Goal: Task Accomplishment & Management: Complete application form

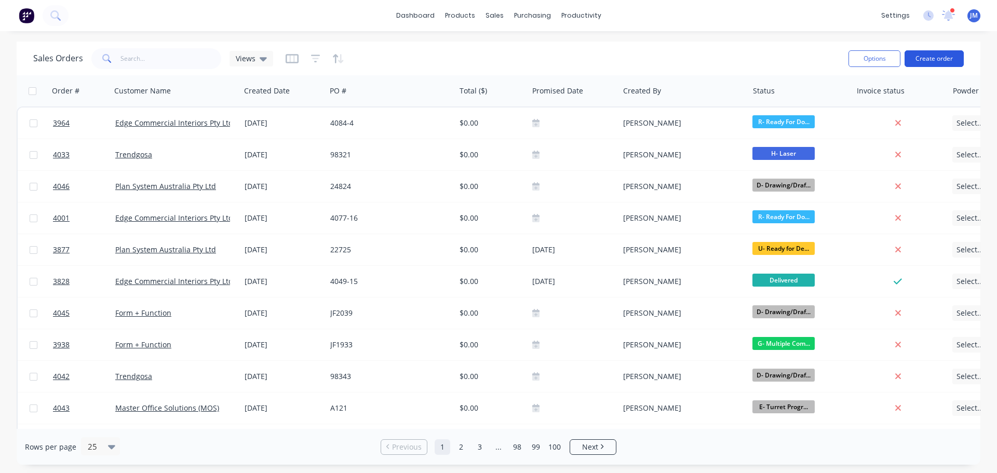
click at [934, 54] on button "Create order" at bounding box center [934, 58] width 59 height 17
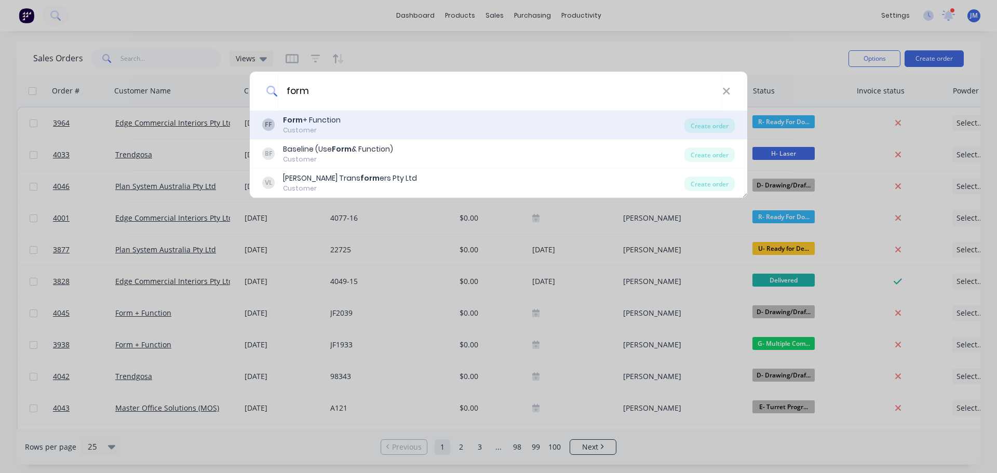
type input "form"
click at [301, 131] on div "Customer" at bounding box center [312, 130] width 58 height 9
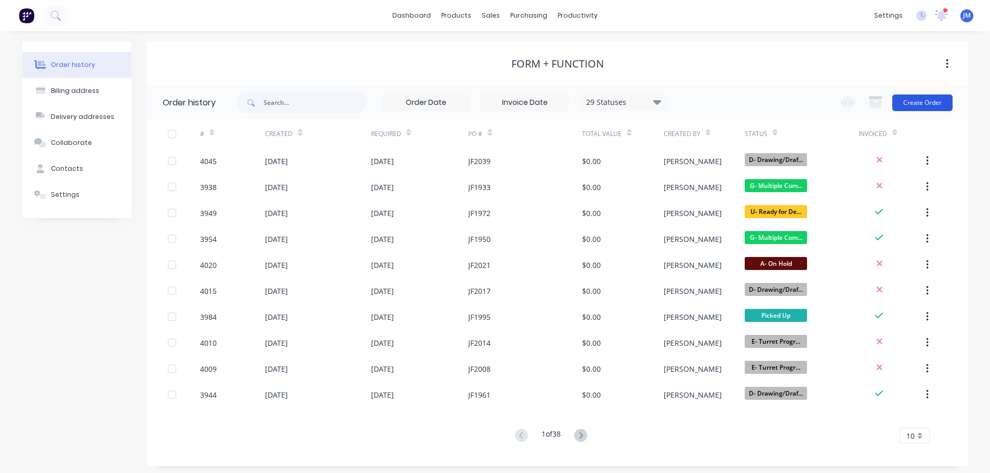
click at [915, 104] on button "Create Order" at bounding box center [922, 103] width 60 height 17
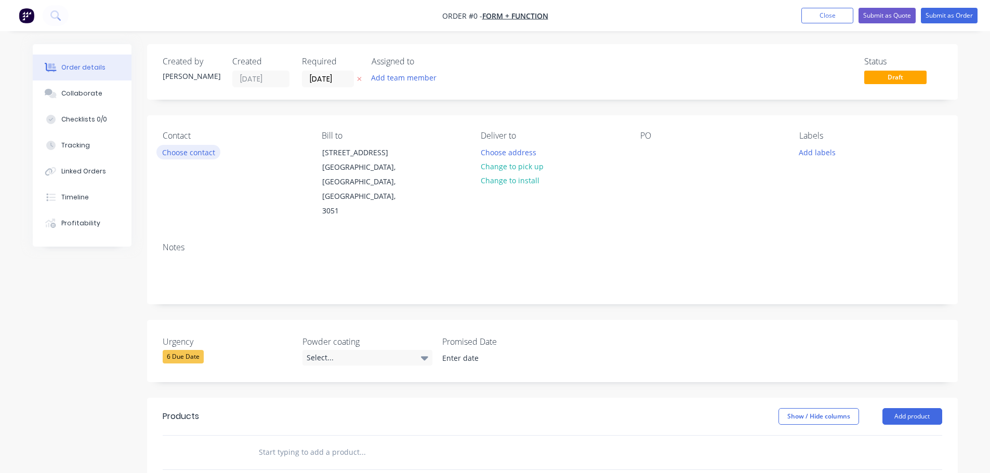
click at [205, 151] on button "Choose contact" at bounding box center [188, 152] width 64 height 14
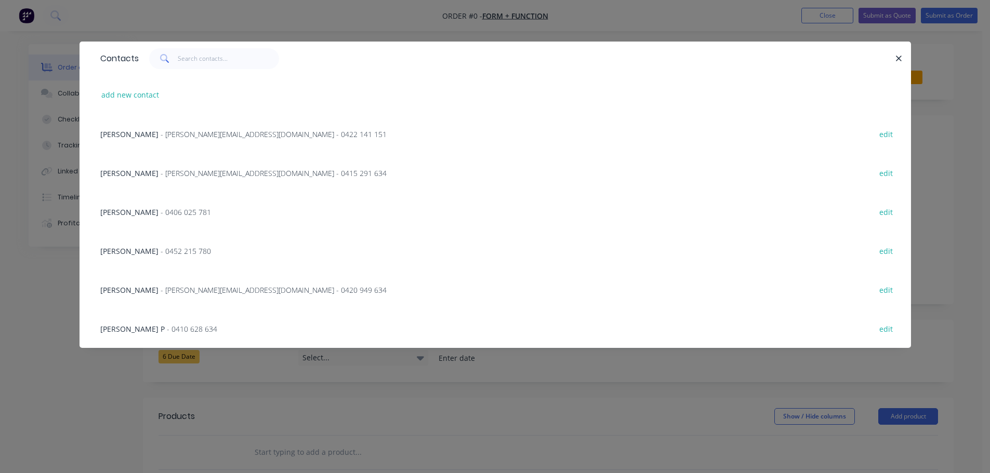
click at [175, 131] on span "- jon@form-function.com.au - 0422 141 151" at bounding box center [274, 134] width 226 height 10
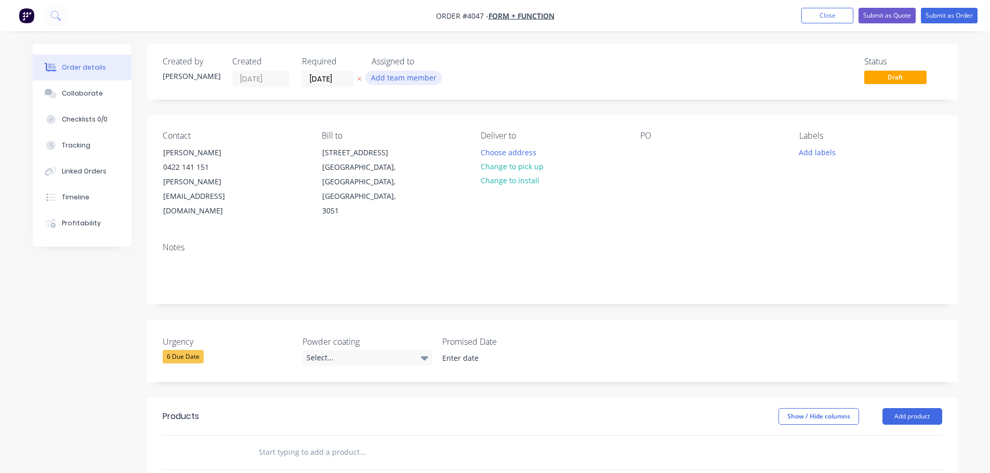
click at [415, 76] on button "Add team member" at bounding box center [403, 78] width 76 height 14
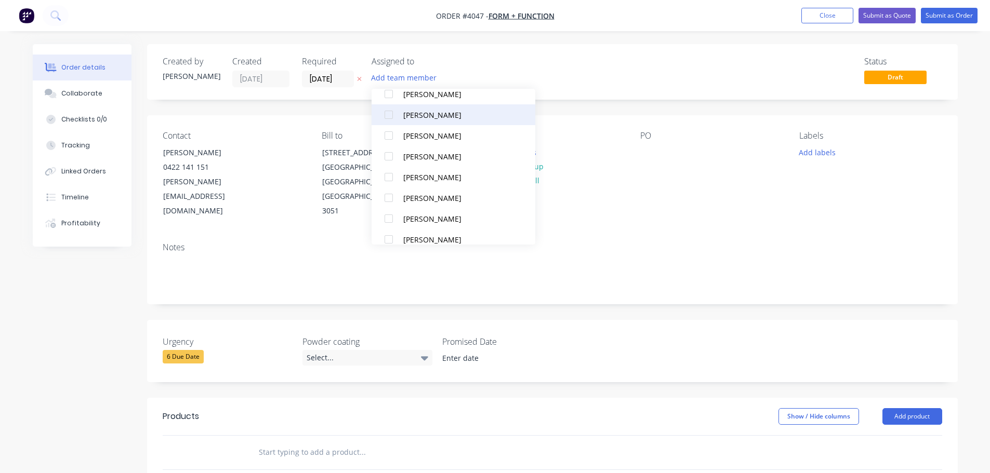
click at [390, 113] on div at bounding box center [388, 114] width 21 height 21
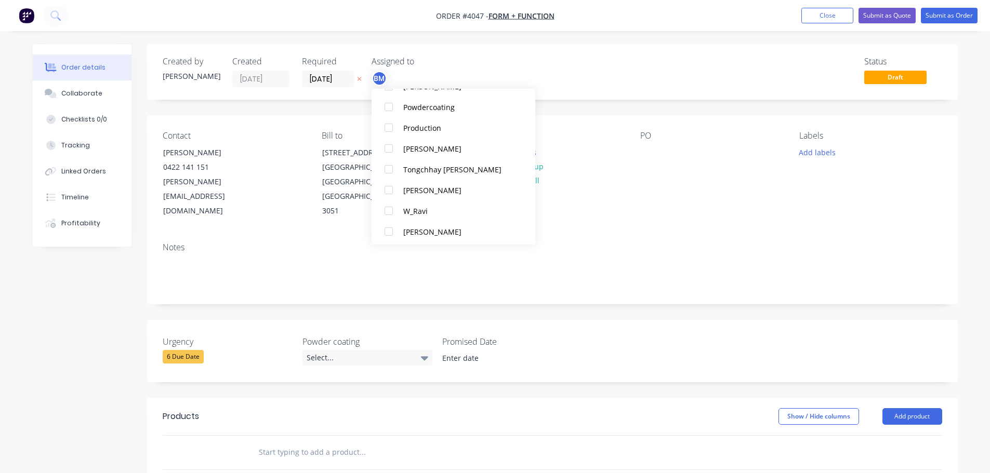
scroll to position [696, 0]
click at [384, 119] on div at bounding box center [388, 125] width 21 height 21
click at [608, 175] on div "Deliver to Choose address Change to pick up Change to install" at bounding box center [551, 175] width 142 height 88
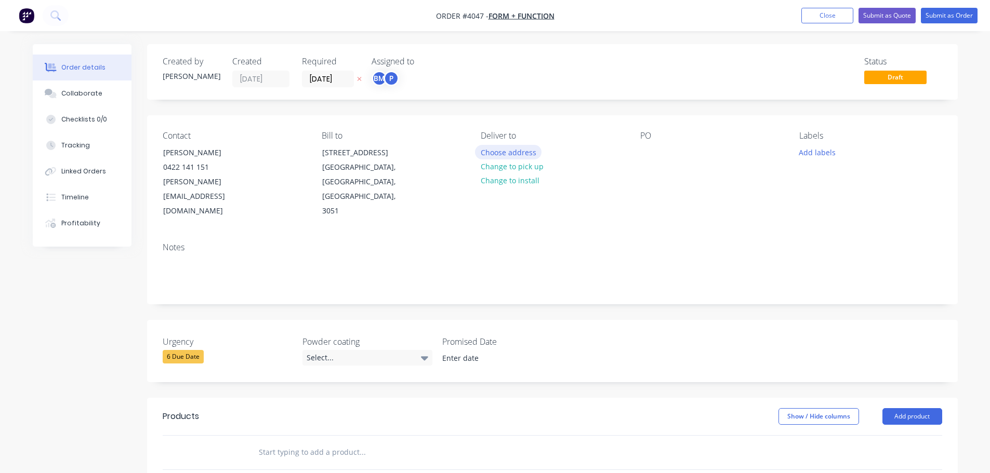
click at [520, 154] on button "Choose address" at bounding box center [508, 152] width 66 height 14
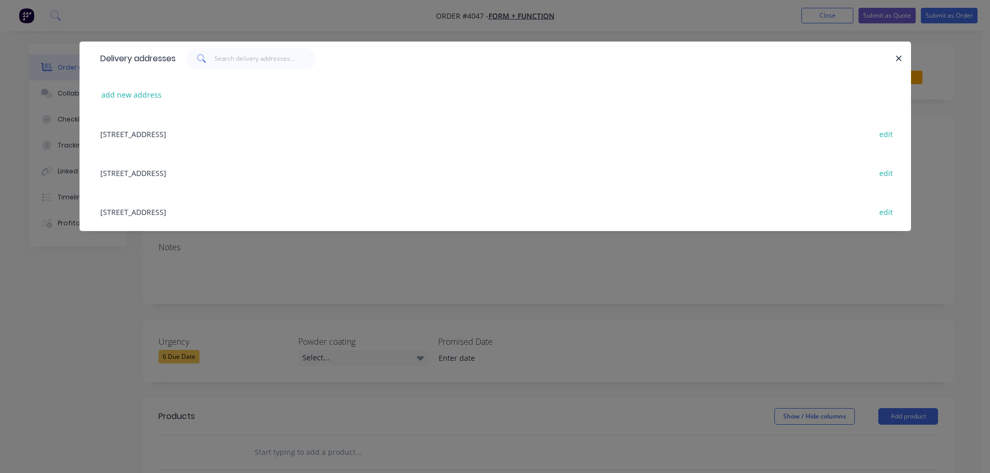
click at [224, 177] on div "48 Industrial Drive, Sunshine West, Victoria, Australia, 3020 edit" at bounding box center [495, 172] width 800 height 39
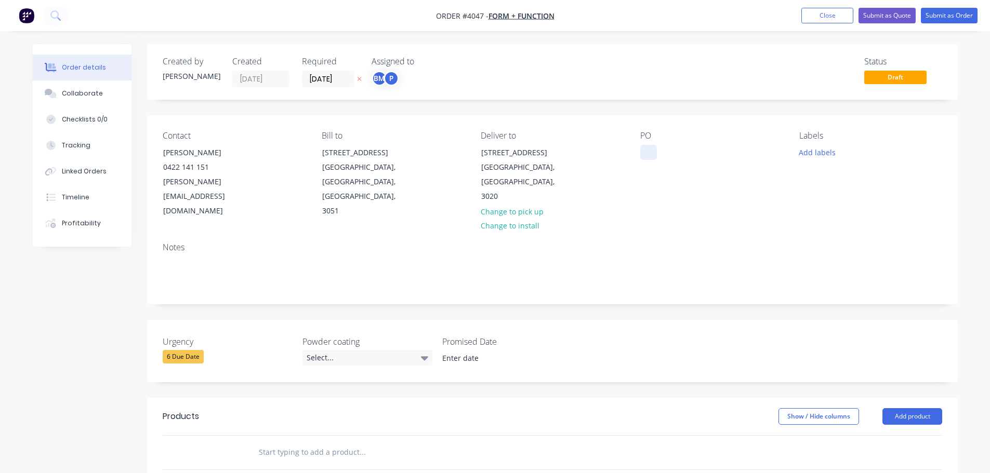
click at [646, 154] on div at bounding box center [648, 152] width 17 height 15
click at [76, 91] on div "Collaborate" at bounding box center [81, 93] width 41 height 9
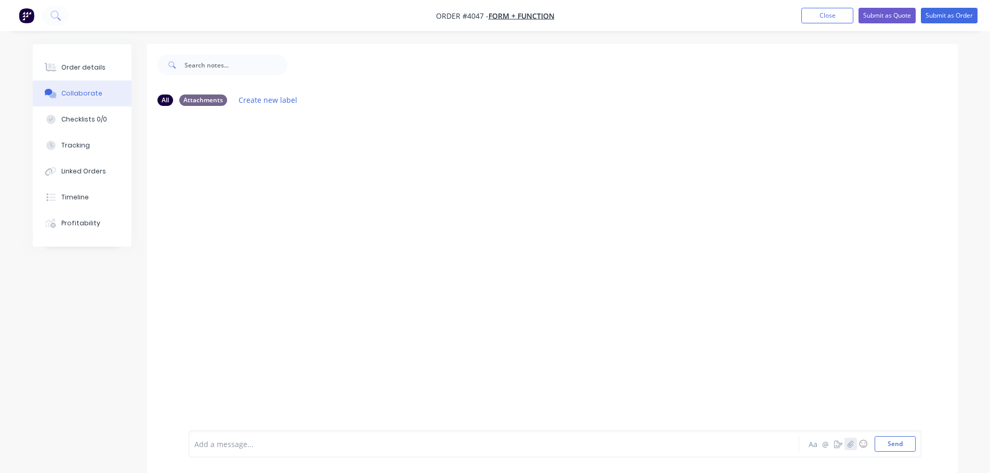
click at [852, 438] on button "button" at bounding box center [850, 444] width 12 height 12
click at [892, 447] on button "Send" at bounding box center [894, 444] width 41 height 16
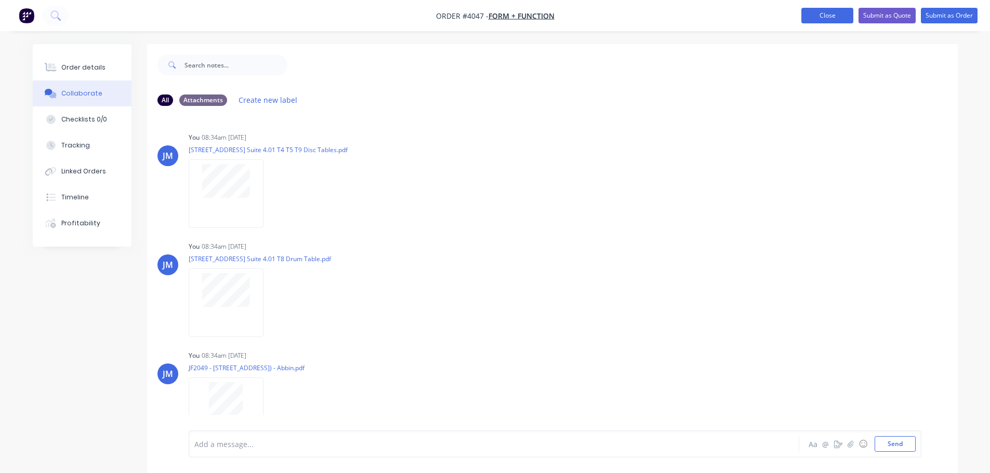
click at [844, 14] on button "Close" at bounding box center [827, 16] width 52 height 16
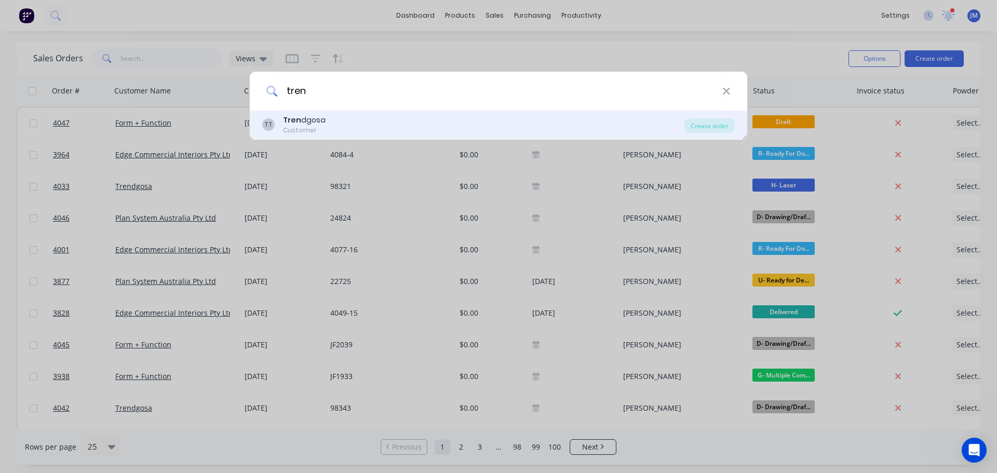
type input "tren"
click at [305, 129] on div "Customer" at bounding box center [304, 130] width 43 height 9
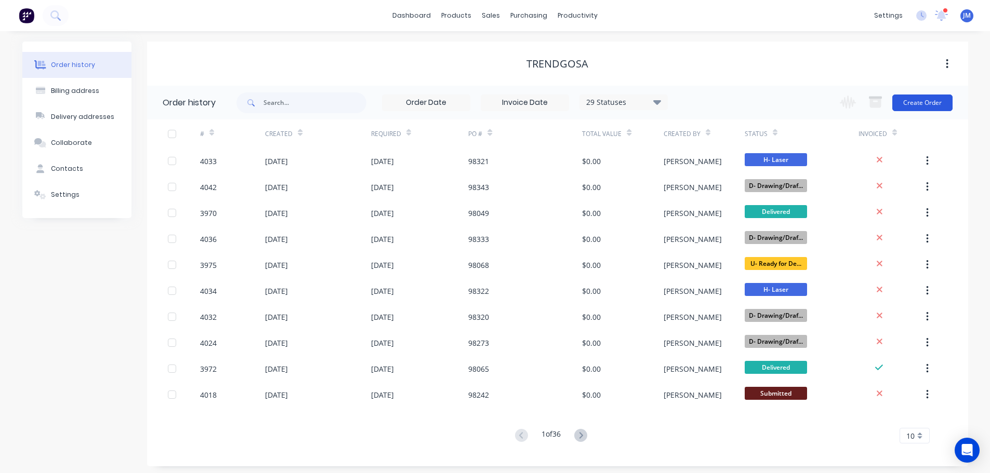
click at [908, 101] on button "Create Order" at bounding box center [922, 103] width 60 height 17
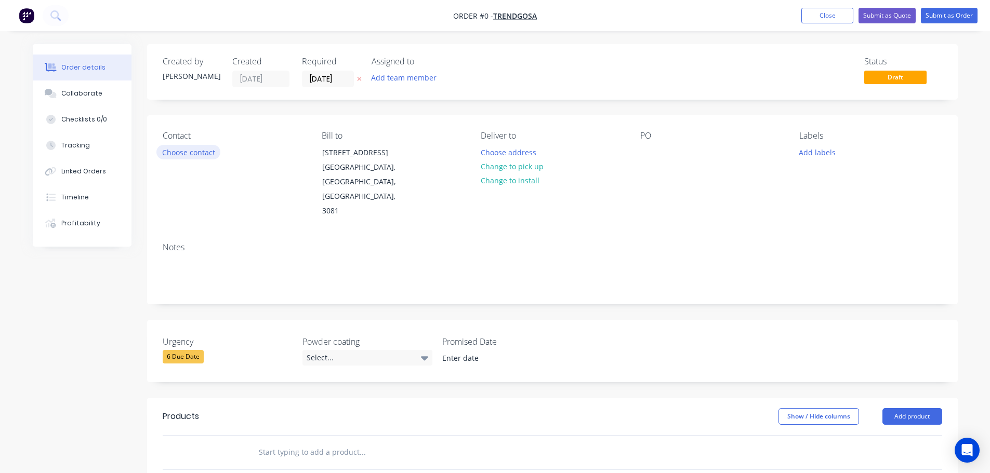
click at [170, 149] on button "Choose contact" at bounding box center [188, 152] width 64 height 14
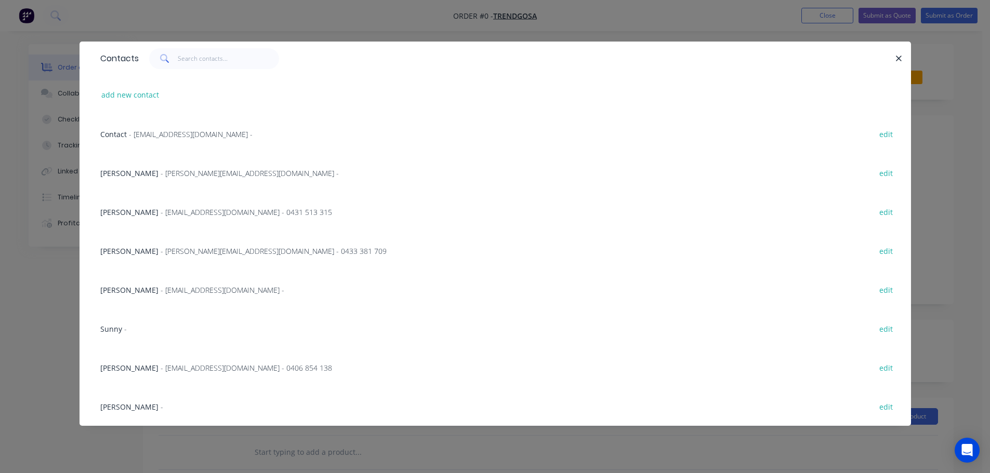
click at [188, 135] on span "- admin@trendgosa.com.au -" at bounding box center [191, 134] width 124 height 10
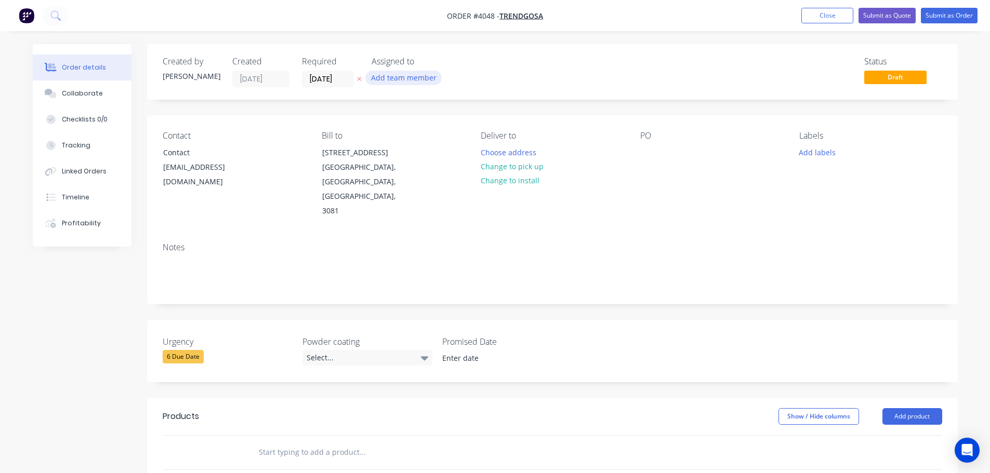
click at [392, 76] on button "Add team member" at bounding box center [403, 78] width 76 height 14
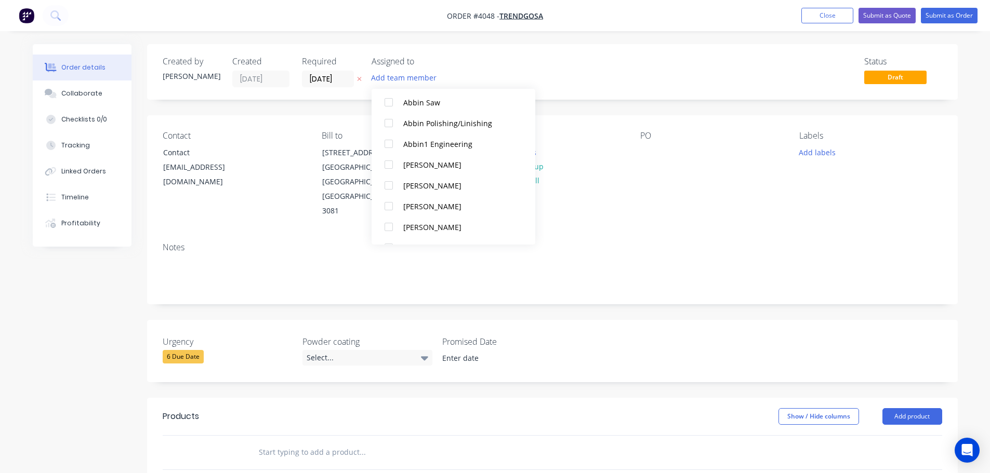
scroll to position [260, 0]
click at [391, 173] on div at bounding box center [388, 166] width 21 height 21
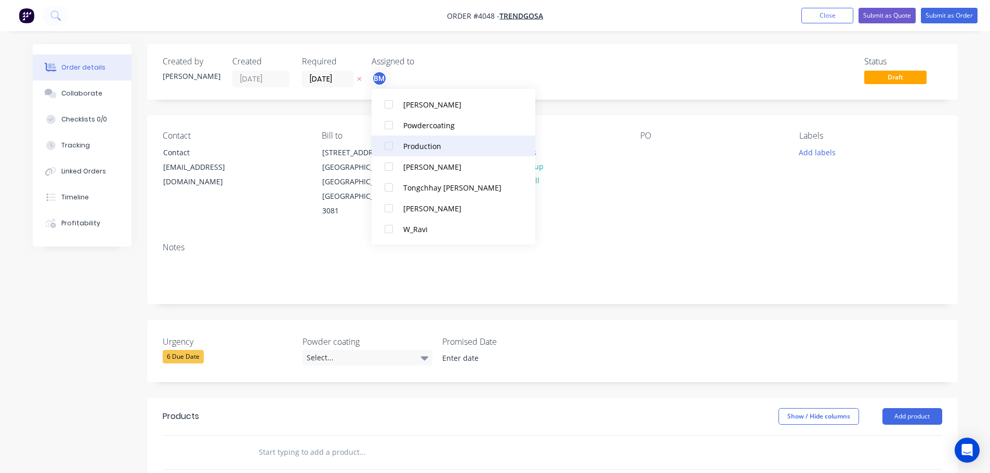
click at [387, 144] on div at bounding box center [388, 146] width 21 height 21
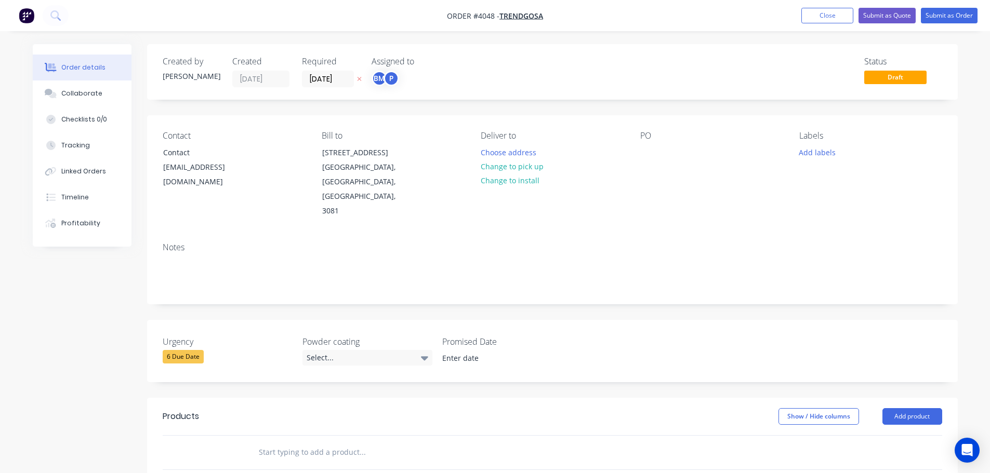
click at [587, 192] on div "Contact Contact admin@trendgosa.com.au Bill to 133-135 Mc Ewan Road Heidelberg …" at bounding box center [552, 174] width 810 height 119
click at [504, 153] on button "Choose address" at bounding box center [508, 152] width 66 height 14
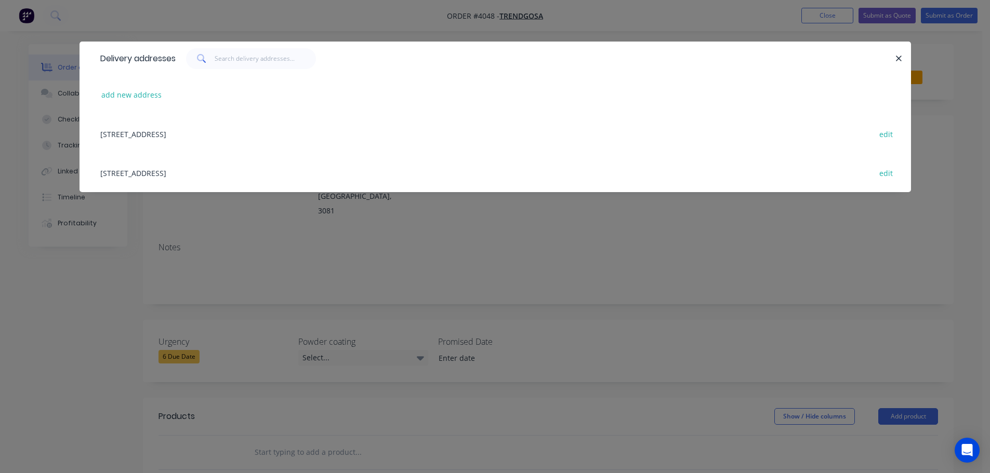
click at [218, 175] on div "133-135 Mc Ewan Road, Heidelberg Heights, Victoria, Australia, 3081 edit" at bounding box center [495, 172] width 800 height 39
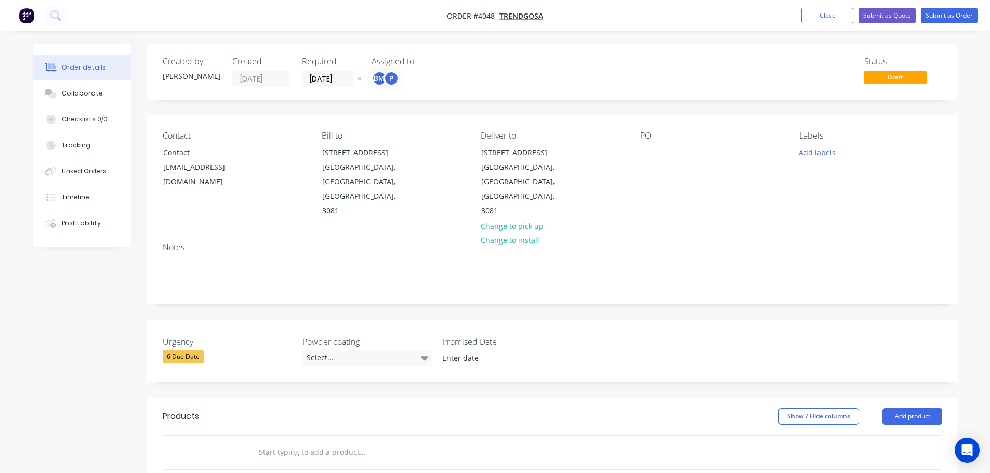
click at [662, 159] on div "PO" at bounding box center [711, 175] width 142 height 88
click at [647, 154] on div at bounding box center [648, 152] width 17 height 15
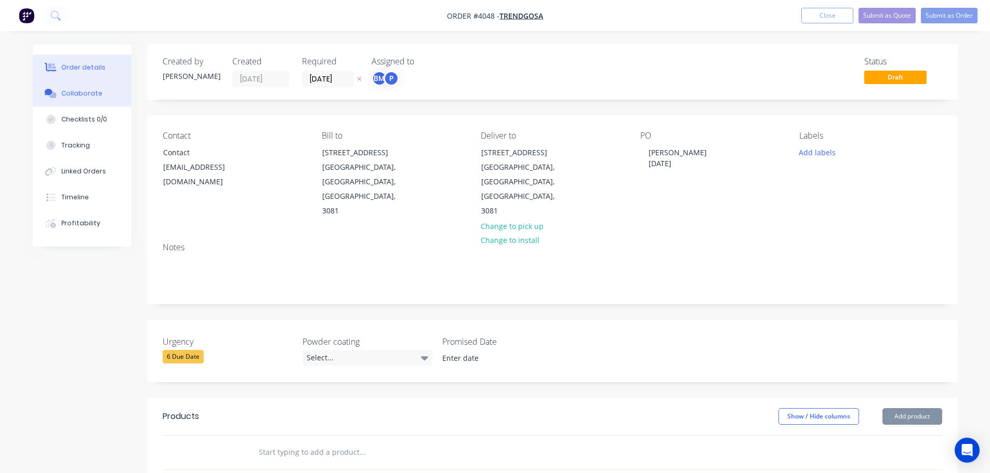
click at [70, 93] on div "Collaborate" at bounding box center [81, 93] width 41 height 9
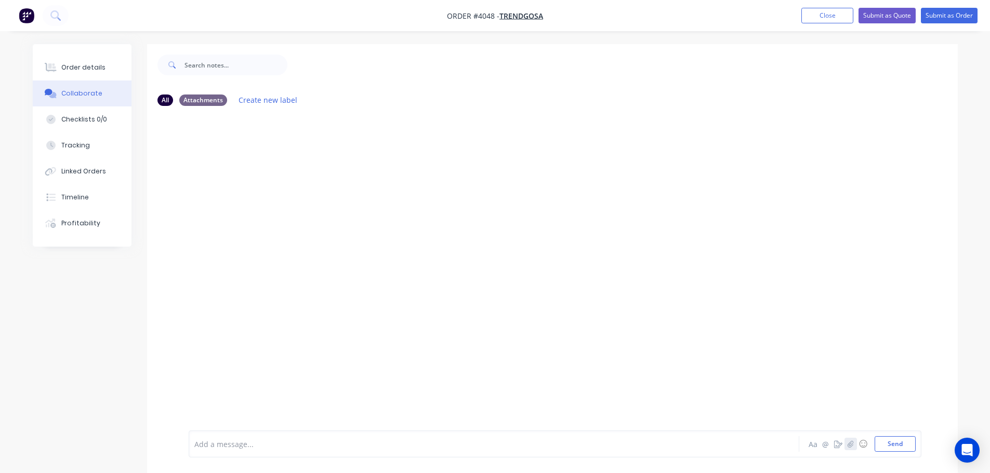
click at [856, 446] on button "button" at bounding box center [850, 444] width 12 height 12
click at [888, 445] on button "Send" at bounding box center [894, 444] width 41 height 16
click at [95, 71] on div "Order details" at bounding box center [83, 67] width 44 height 9
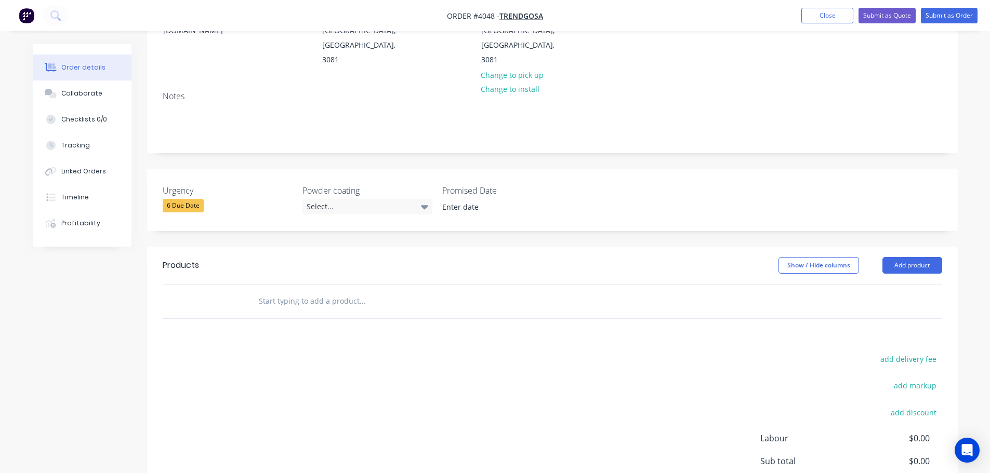
scroll to position [156, 0]
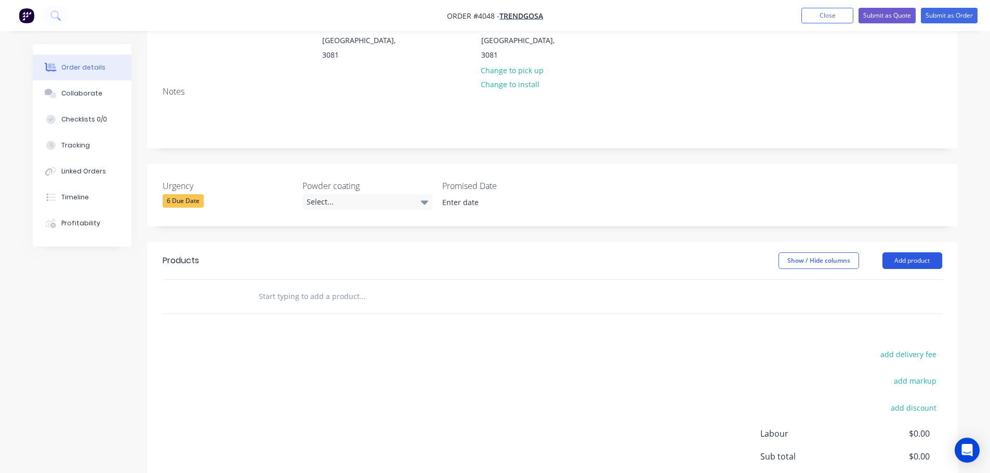
click at [911, 252] on button "Add product" at bounding box center [912, 260] width 60 height 17
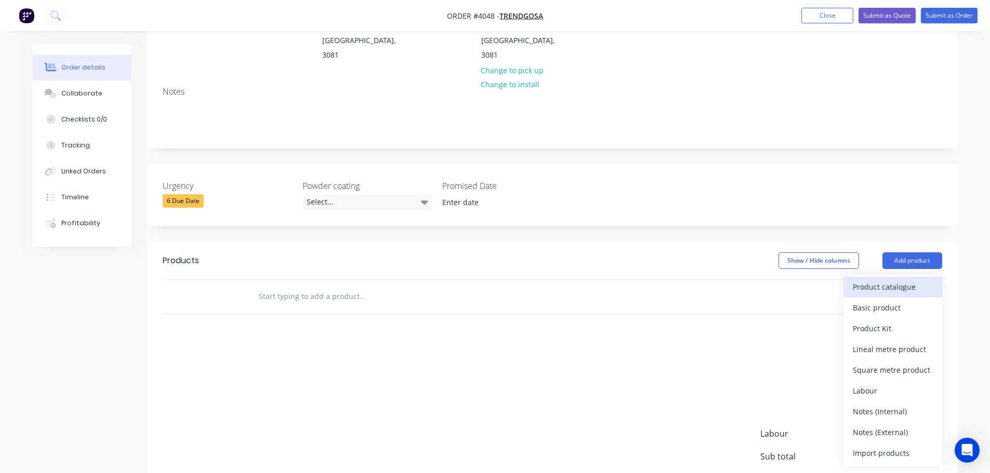
click at [887, 279] on div "Product catalogue" at bounding box center [892, 286] width 80 height 15
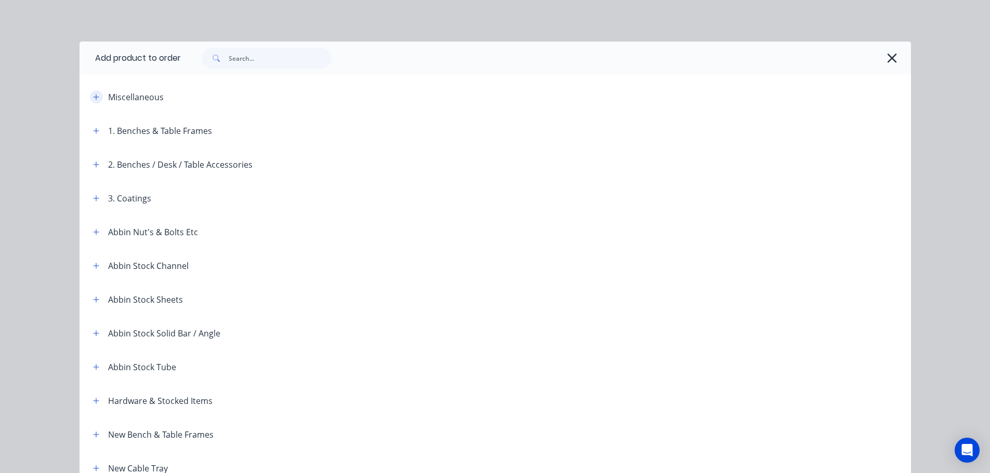
click at [93, 98] on icon "button" at bounding box center [96, 96] width 6 height 7
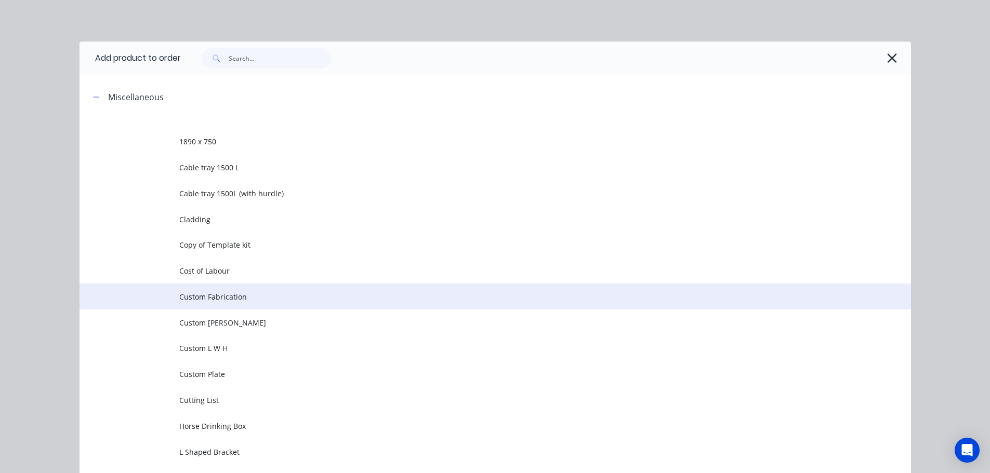
click at [203, 299] on span "Custom Fabrication" at bounding box center [471, 296] width 585 height 11
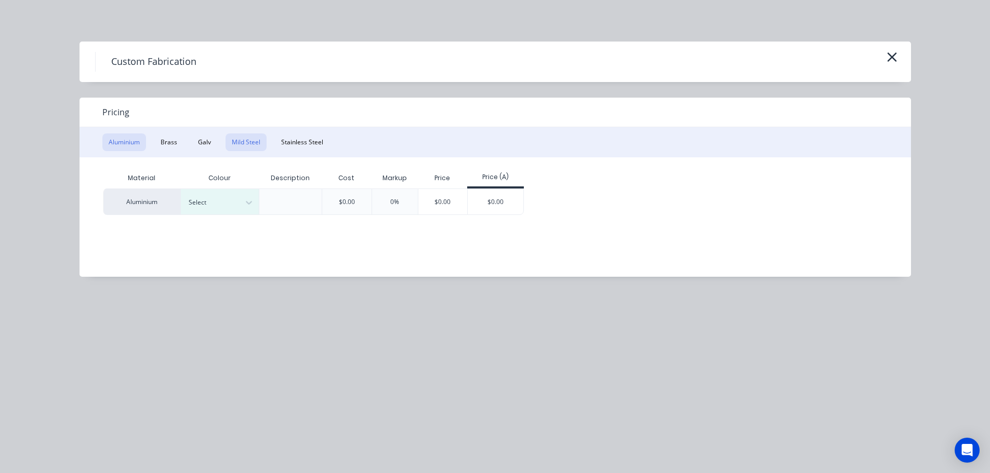
click at [257, 144] on button "Mild Steel" at bounding box center [245, 142] width 41 height 18
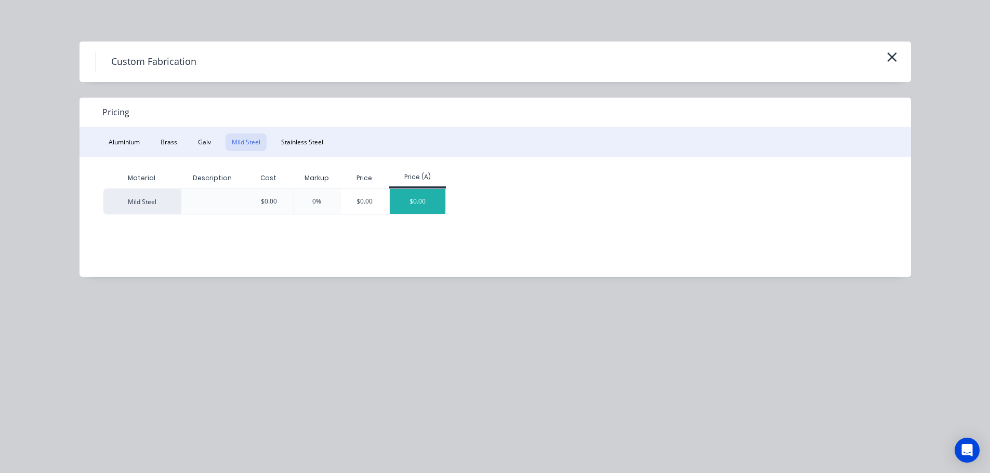
click at [417, 201] on div "$0.00" at bounding box center [418, 201] width 56 height 25
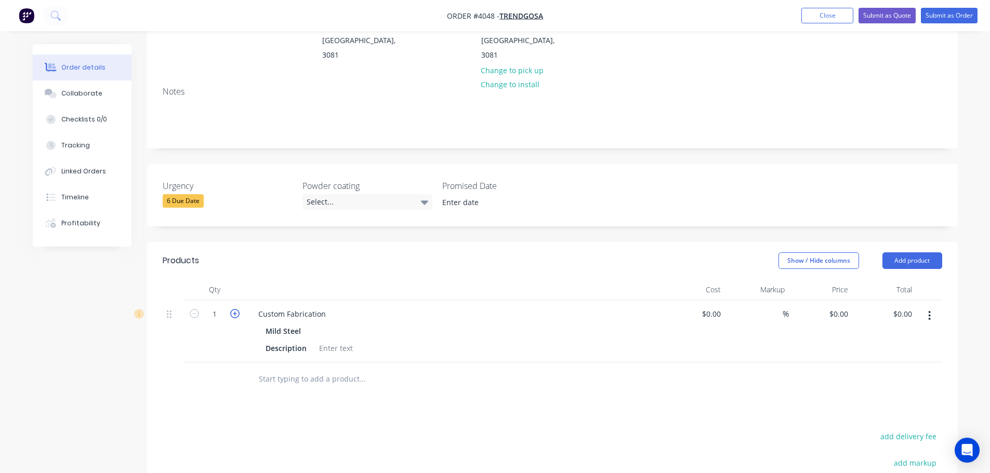
click at [234, 309] on icon "button" at bounding box center [234, 313] width 9 height 9
type input "2"
drag, startPoint x: 329, startPoint y: 284, endPoint x: 249, endPoint y: 282, distance: 80.6
click at [249, 300] on div "Custom Fabrication Mild Steel Description" at bounding box center [454, 331] width 416 height 62
click at [359, 341] on div "Description" at bounding box center [451, 348] width 380 height 15
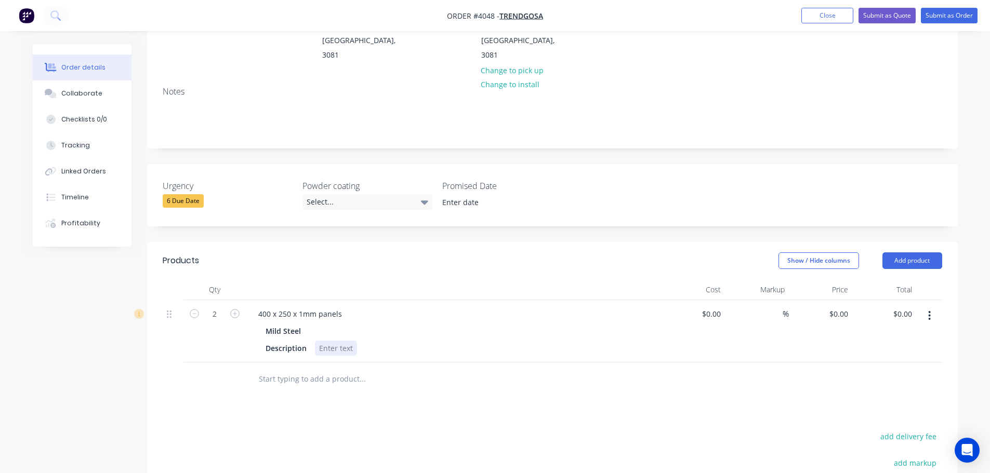
click at [342, 341] on div at bounding box center [336, 348] width 42 height 15
click at [343, 341] on div "P/C sanin Black" at bounding box center [345, 348] width 61 height 15
click at [413, 363] on div at bounding box center [433, 380] width 374 height 34
click at [181, 194] on div "6 Due Date" at bounding box center [183, 201] width 41 height 14
click at [396, 202] on div "Created by Joe Created 14/10/25 Required 14/10/25 Assigned to BM P Status Draft…" at bounding box center [552, 266] width 810 height 757
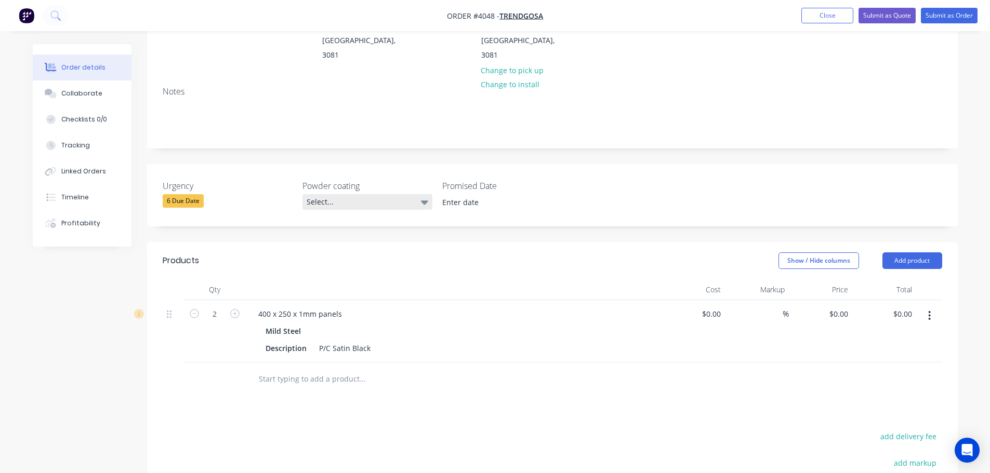
click at [372, 194] on div "Select..." at bounding box center [367, 202] width 130 height 16
click at [367, 194] on div "Select..." at bounding box center [367, 202] width 130 height 16
click at [538, 182] on div "Urgency 6 Due Date Powder coating Select... Promised Date" at bounding box center [552, 195] width 810 height 62
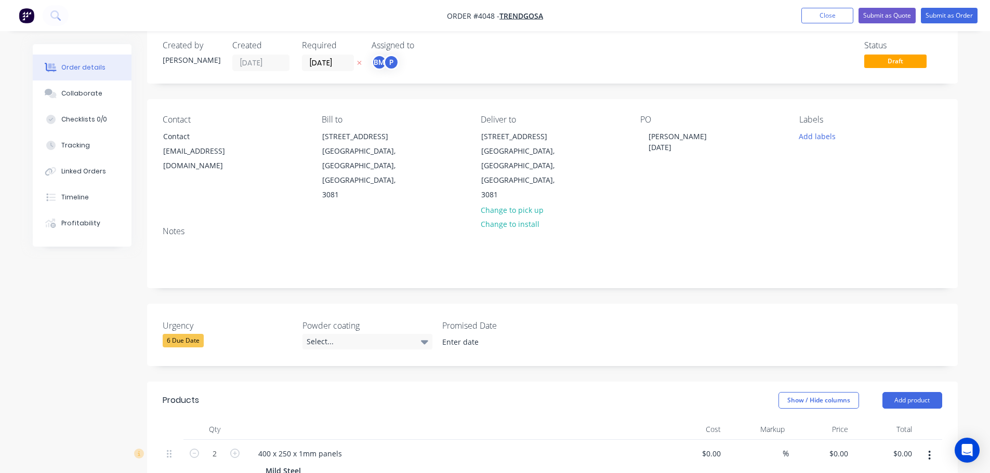
scroll to position [0, 0]
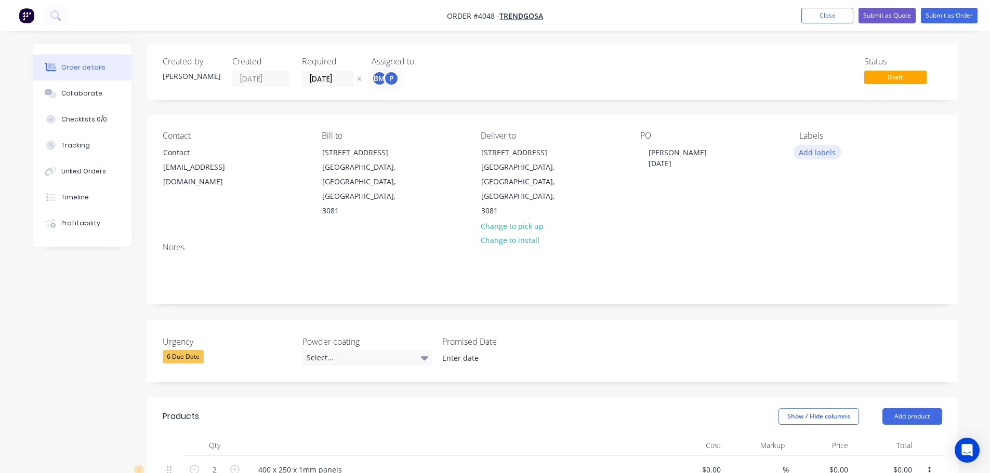
click at [813, 150] on button "Add labels" at bounding box center [817, 152] width 48 height 14
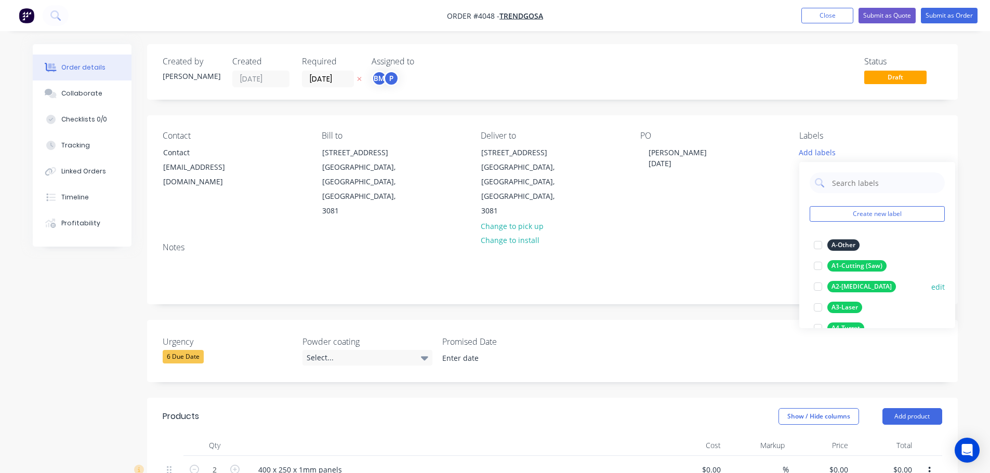
click at [817, 288] on div at bounding box center [817, 286] width 21 height 21
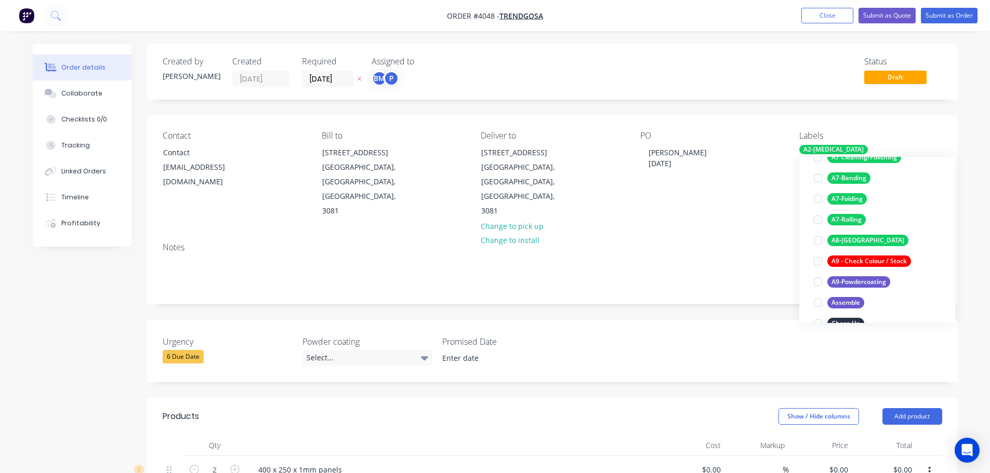
scroll to position [208, 0]
click at [819, 200] on div at bounding box center [817, 198] width 21 height 21
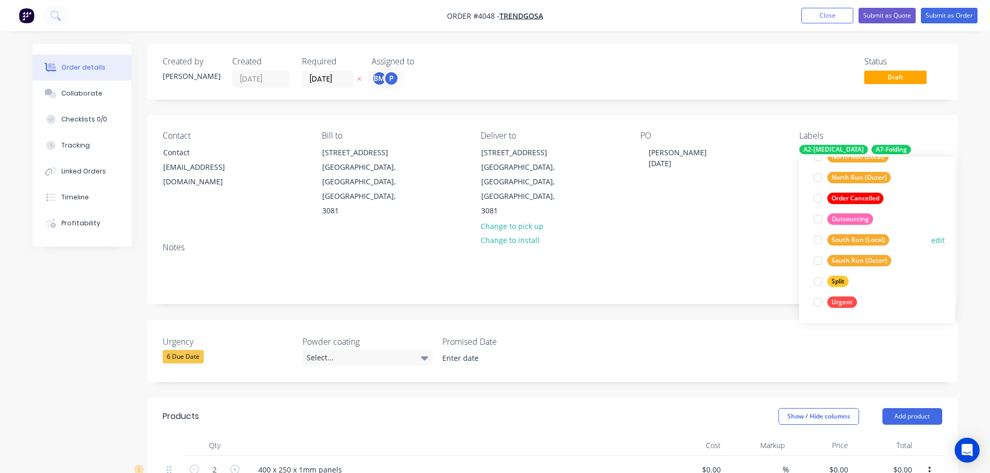
scroll to position [322, 0]
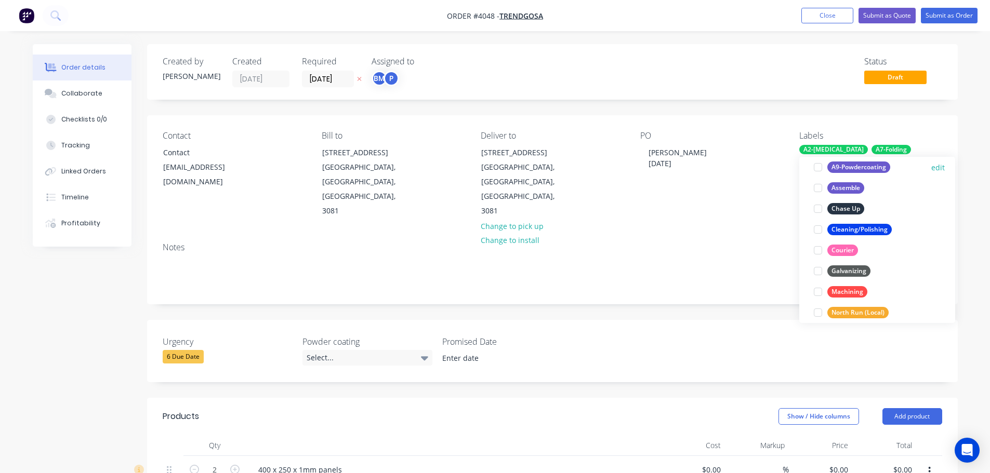
click at [817, 163] on div at bounding box center [817, 167] width 21 height 21
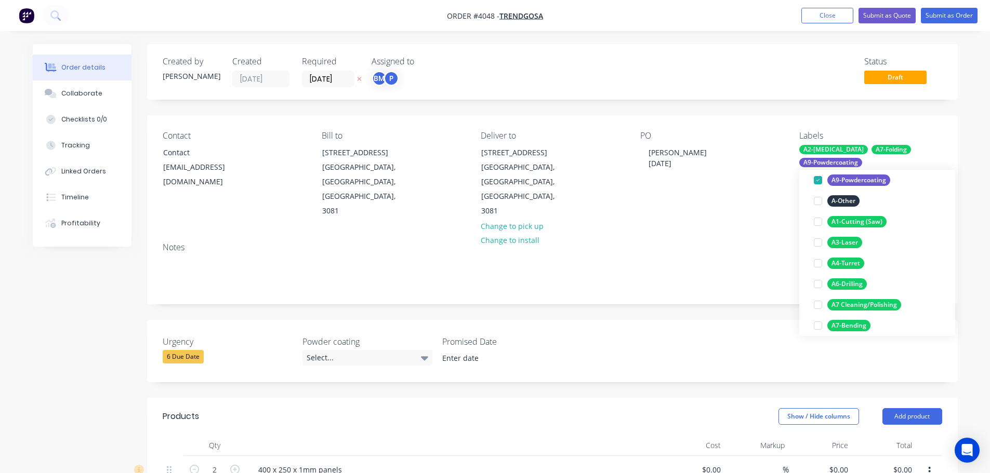
click at [763, 187] on div "PO Colin 13/10/25" at bounding box center [711, 175] width 142 height 88
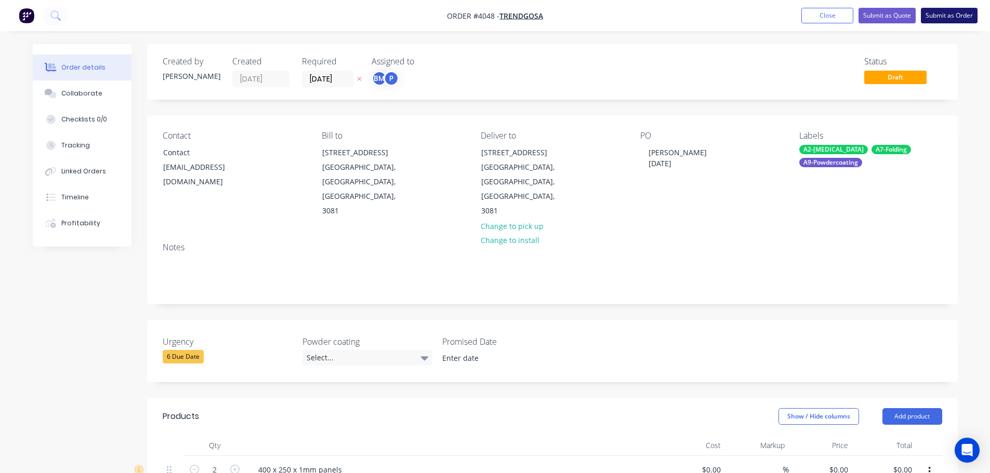
click at [946, 15] on button "Submit as Order" at bounding box center [948, 16] width 57 height 16
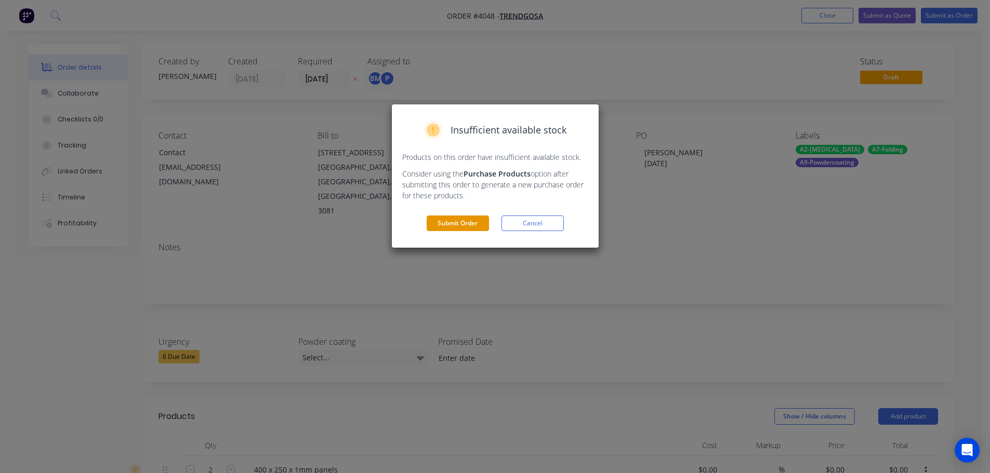
click at [460, 223] on button "Submit Order" at bounding box center [457, 224] width 62 height 16
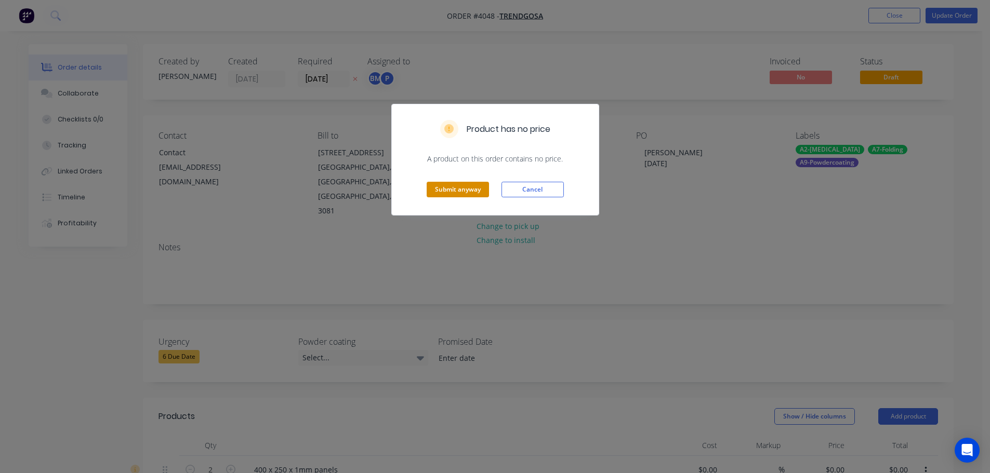
click at [469, 189] on button "Submit anyway" at bounding box center [457, 190] width 62 height 16
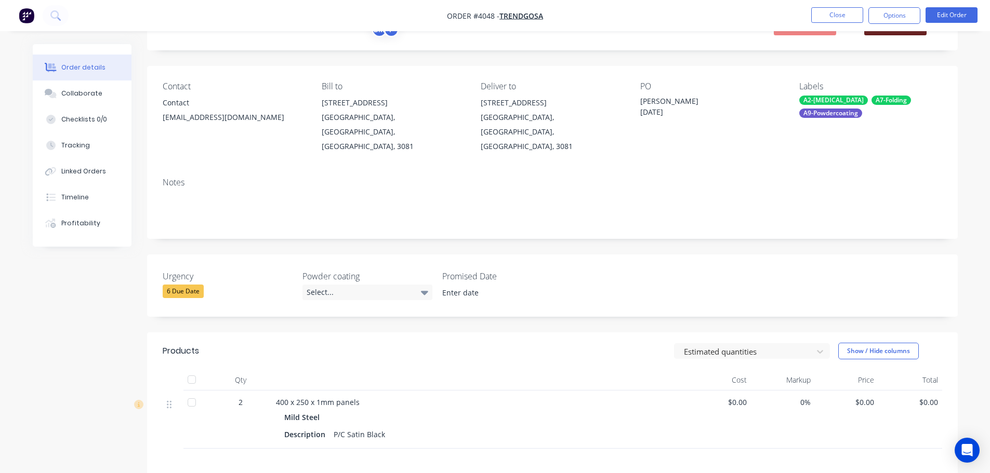
scroll to position [0, 0]
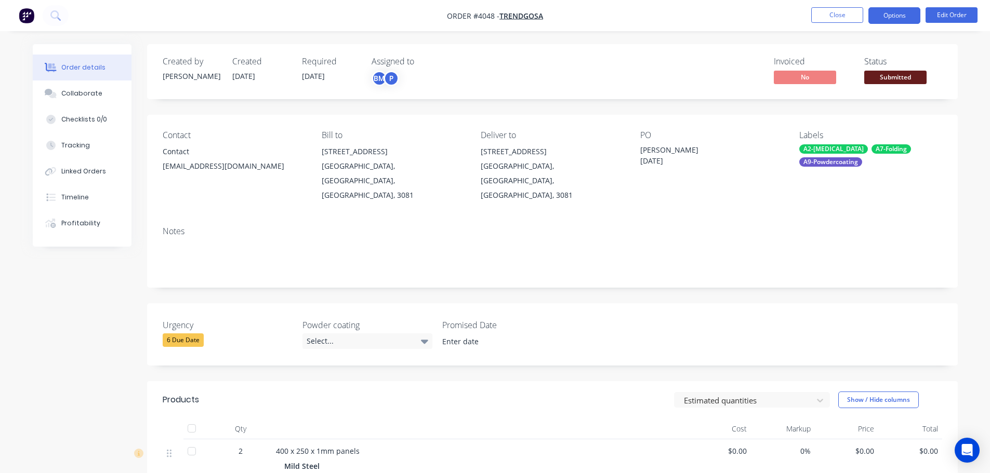
click at [893, 15] on button "Options" at bounding box center [894, 15] width 52 height 17
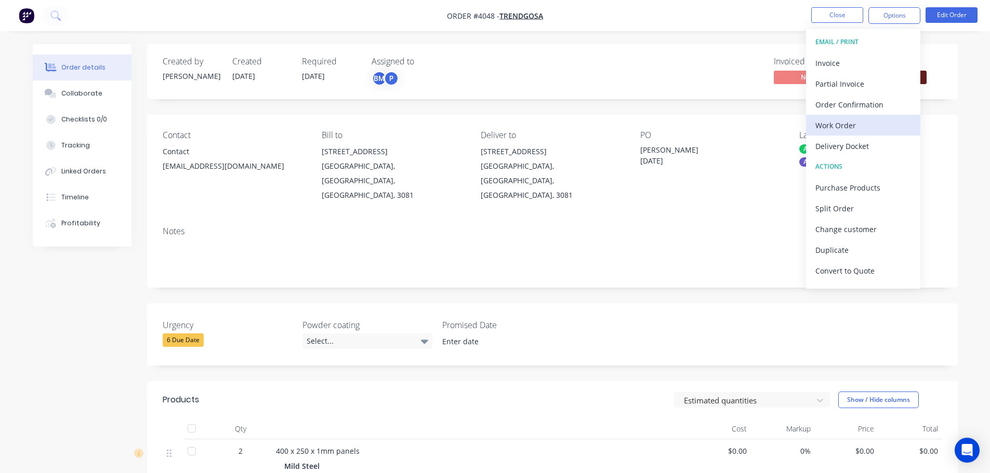
click at [845, 126] on div "Work Order" at bounding box center [863, 125] width 96 height 15
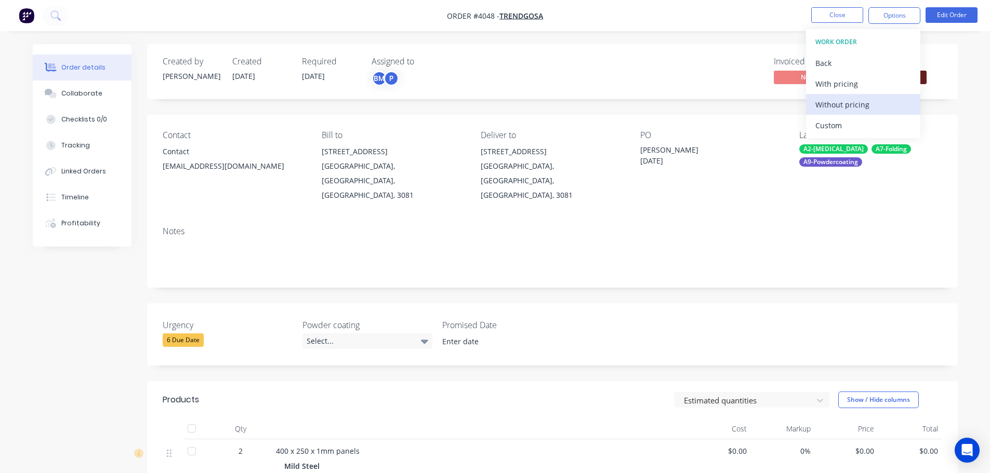
click at [844, 106] on div "Without pricing" at bounding box center [863, 104] width 96 height 15
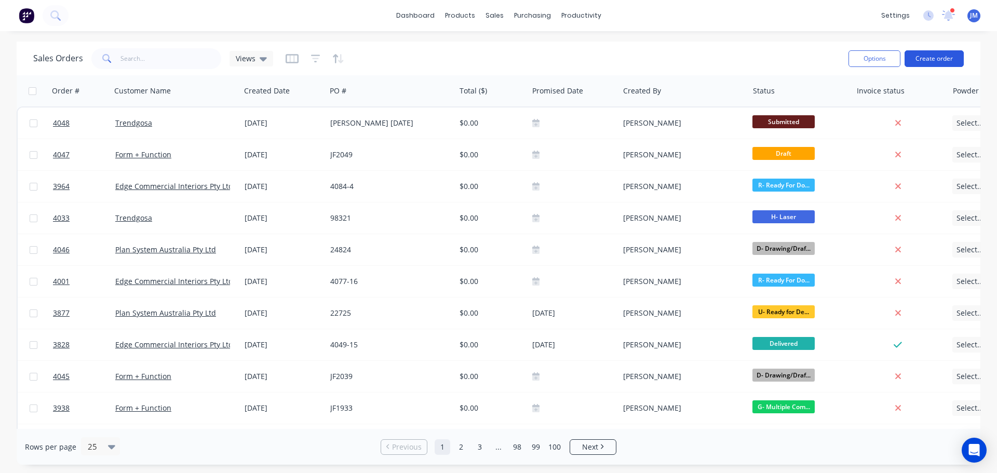
click at [925, 61] on button "Create order" at bounding box center [934, 58] width 59 height 17
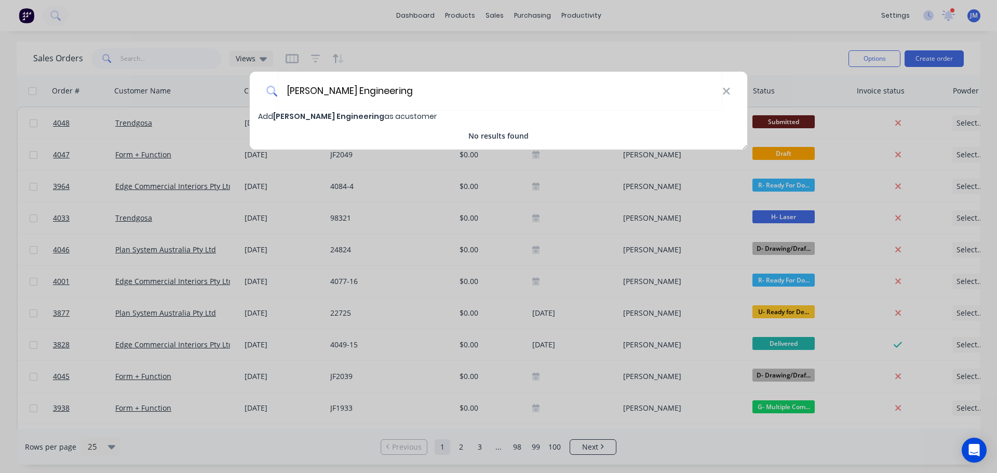
type input "[PERSON_NAME] Engineering"
click at [387, 116] on span "Add Fichera Engineering as a customer" at bounding box center [347, 116] width 179 height 10
select select "AU"
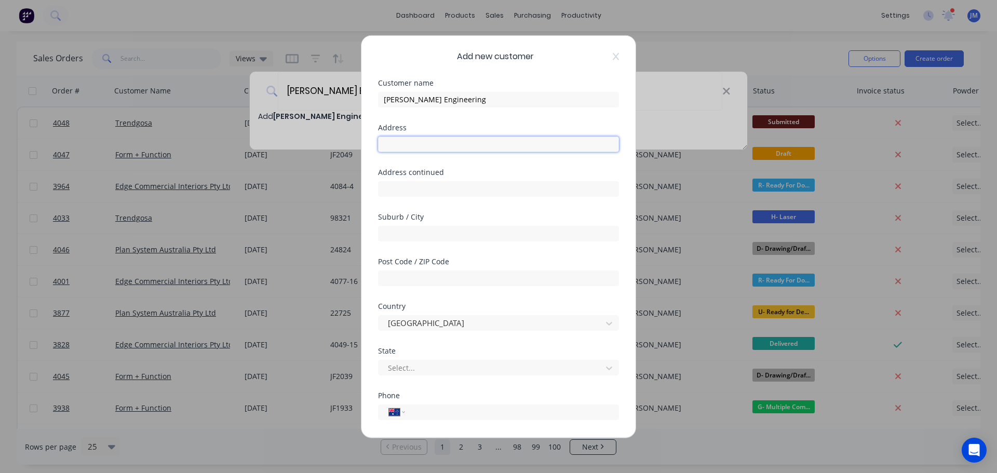
click at [409, 143] on input "text" at bounding box center [498, 144] width 241 height 16
type input "20-22 Lindon Crt"
click at [391, 229] on input "text" at bounding box center [498, 233] width 241 height 16
type input "Tullarmarine"
click at [409, 279] on input "text" at bounding box center [498, 278] width 241 height 16
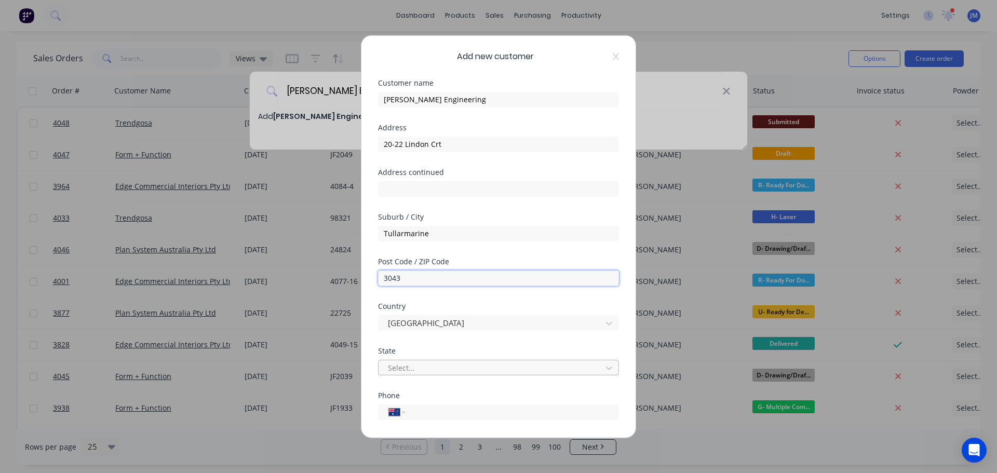
type input "3043"
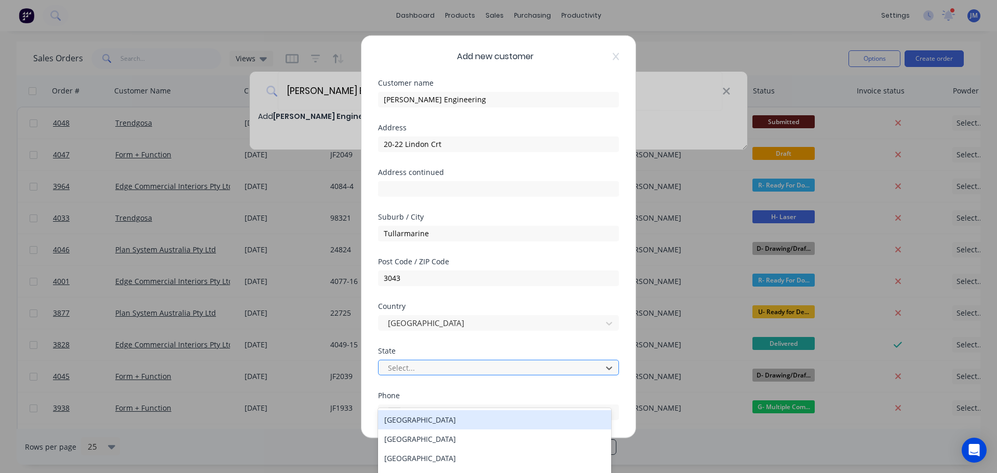
scroll to position [50, 0]
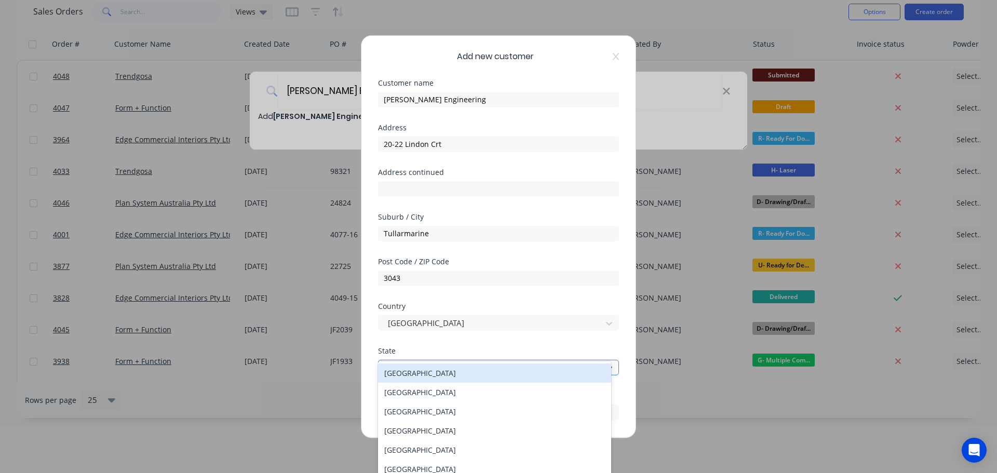
click at [416, 362] on div at bounding box center [492, 368] width 210 height 13
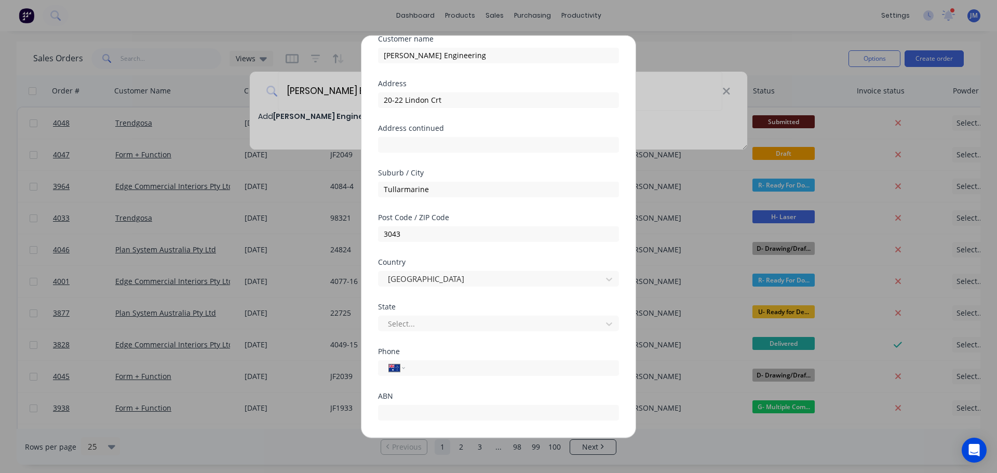
scroll to position [48, 0]
click at [429, 321] on div at bounding box center [492, 320] width 210 height 13
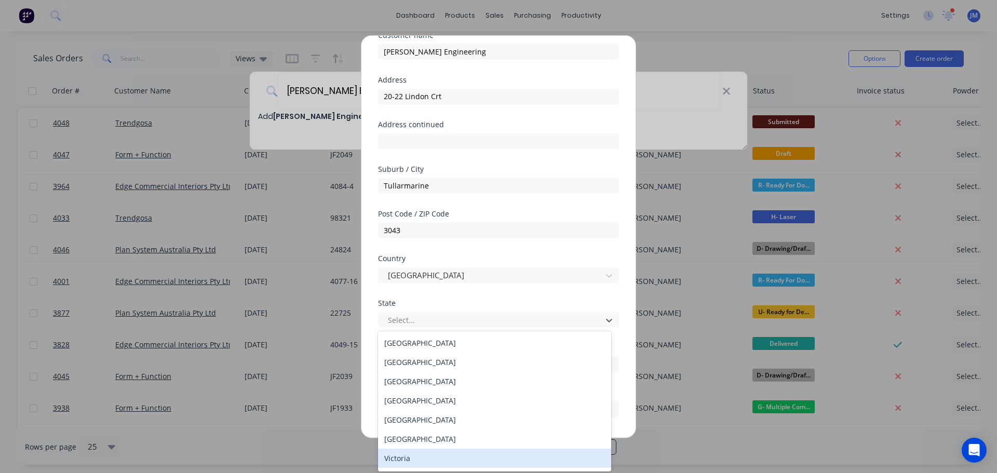
click at [416, 459] on div "Victoria" at bounding box center [494, 458] width 233 height 19
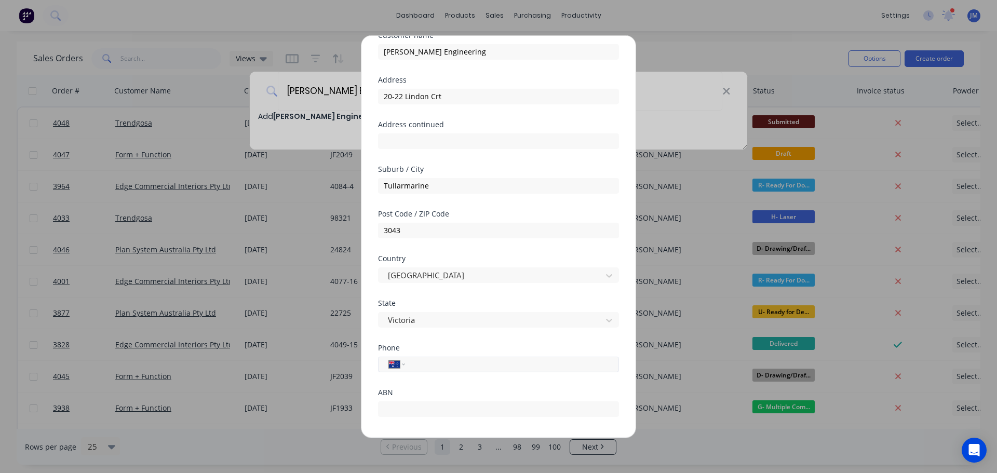
click at [421, 363] on input "tel" at bounding box center [510, 364] width 196 height 12
type input "0404 483 154"
click at [415, 411] on input "text" at bounding box center [498, 409] width 241 height 16
click at [663, 39] on div "Add new customer Customer name Fichera Engineering Address 20-22 Lindon Crt Add…" at bounding box center [498, 236] width 997 height 473
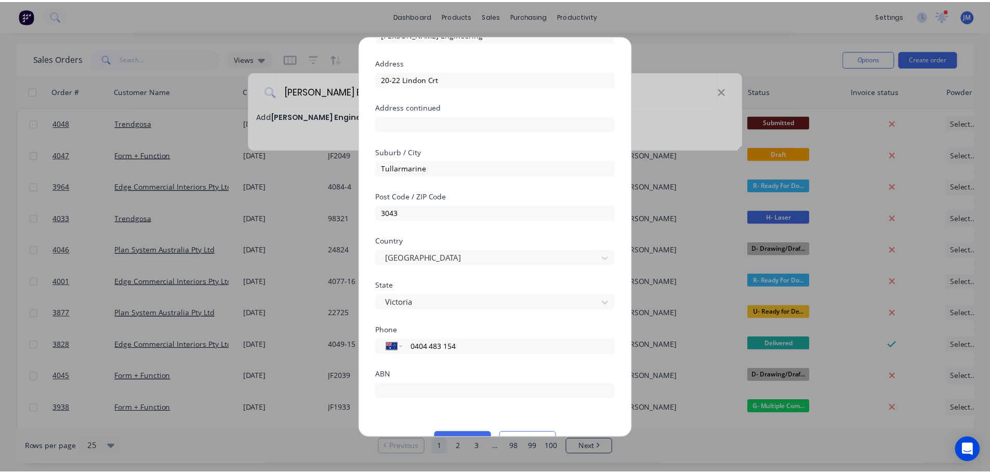
scroll to position [91, 0]
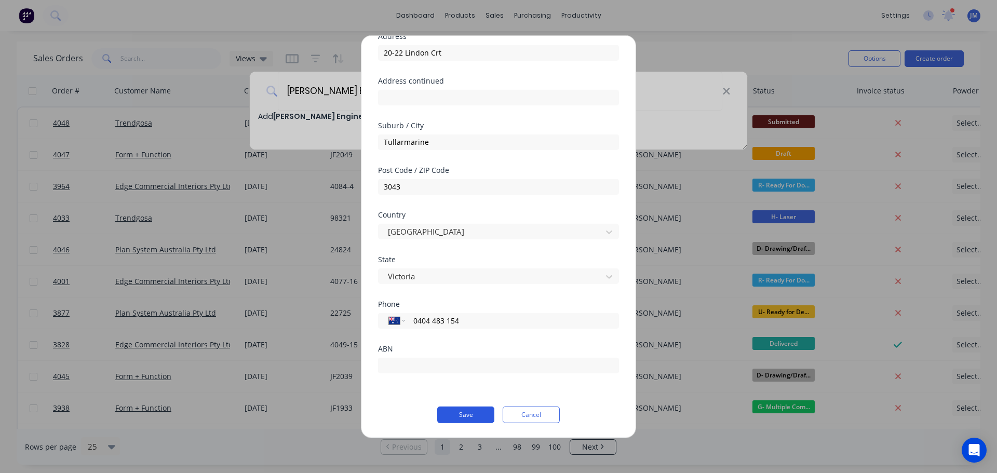
click at [462, 418] on button "Save" at bounding box center [465, 414] width 57 height 17
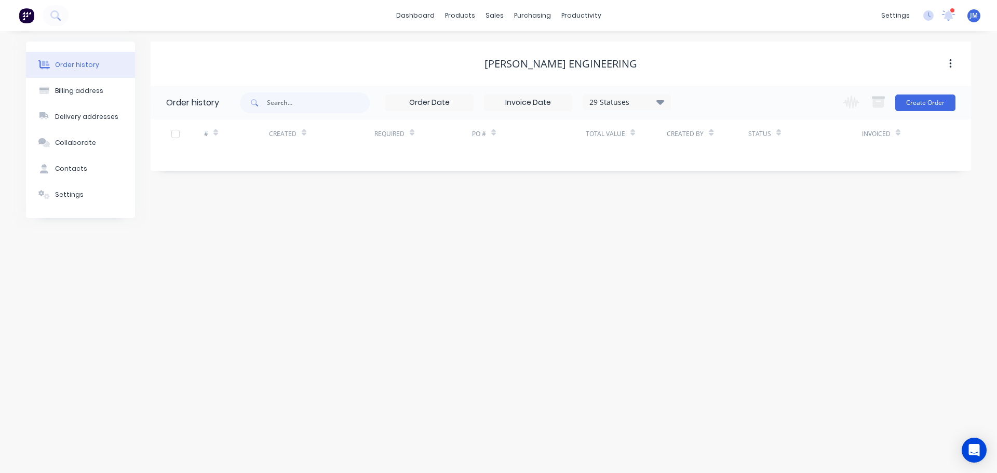
click at [911, 114] on div "Change order status Submitted A- On Hold B- Waiting For Approval C- Waiting On …" at bounding box center [896, 103] width 118 height 34
click at [915, 108] on button "Create Order" at bounding box center [926, 103] width 60 height 17
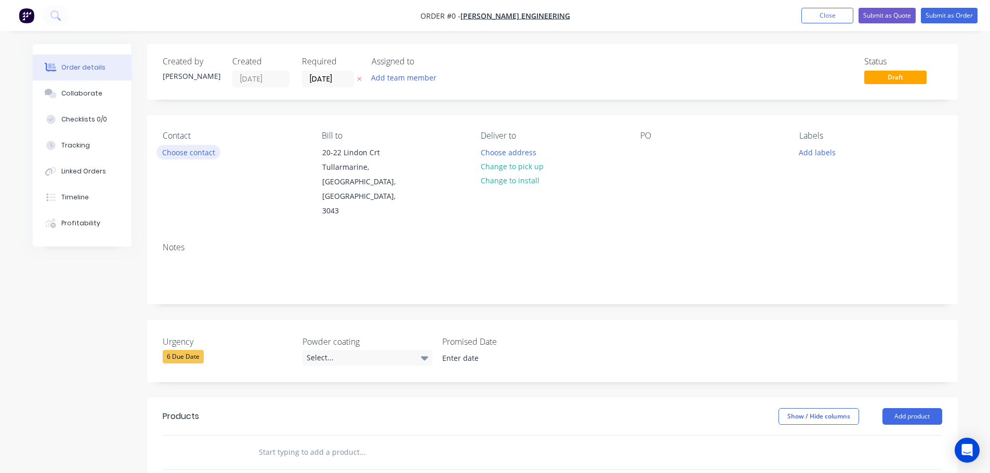
click at [197, 147] on button "Choose contact" at bounding box center [188, 152] width 64 height 14
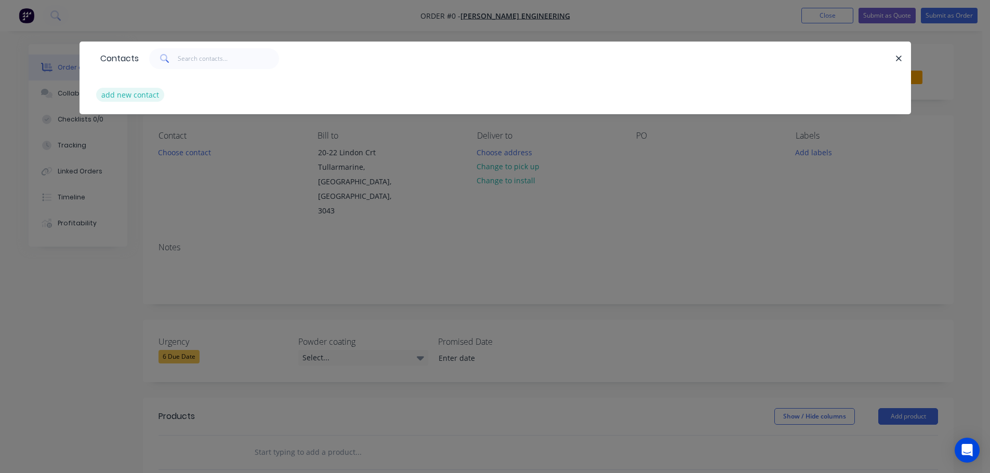
click at [139, 89] on button "add new contact" at bounding box center [130, 95] width 69 height 14
select select "AU"
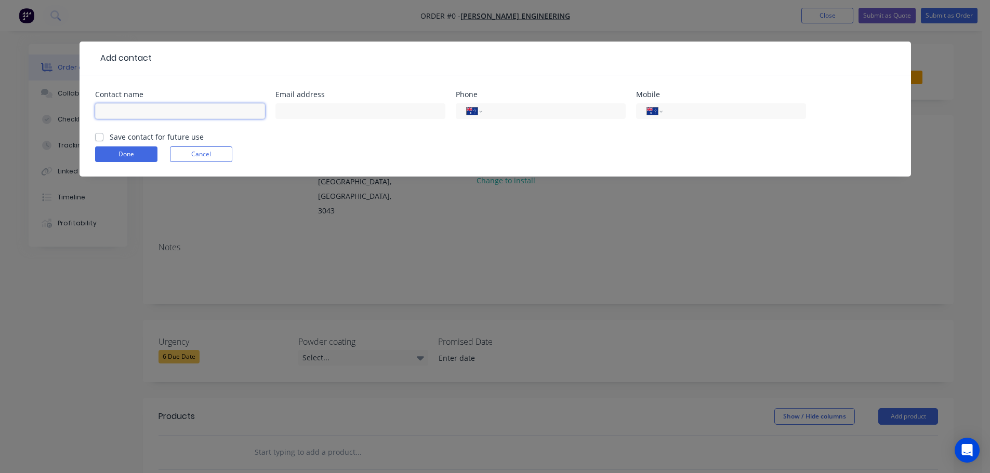
click at [138, 115] on input "text" at bounding box center [180, 111] width 170 height 16
type input "Joseph Fichera"
click at [110, 138] on label "Save contact for future use" at bounding box center [157, 136] width 94 height 11
click at [101, 138] on input "Save contact for future use" at bounding box center [99, 136] width 8 height 10
checkbox input "true"
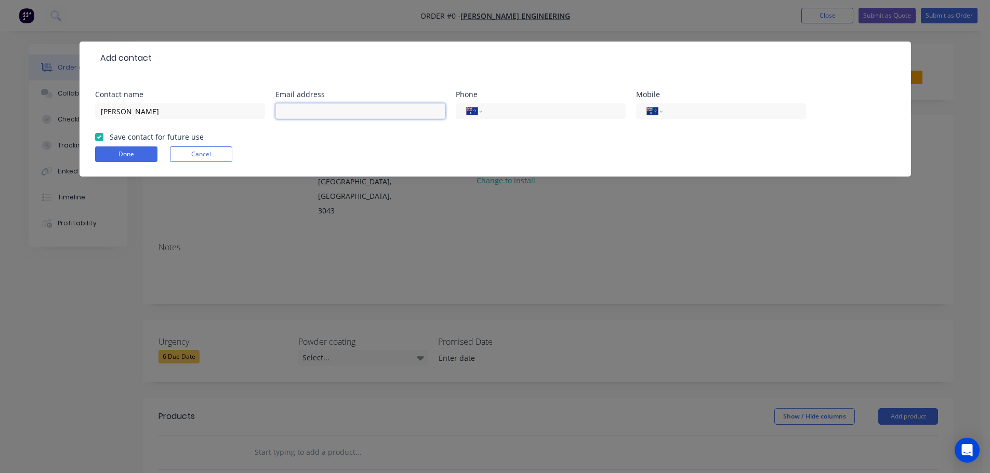
click at [309, 116] on input "text" at bounding box center [360, 111] width 170 height 16
type input "joseph@fichera.com.au"
click at [505, 112] on input "tel" at bounding box center [551, 111] width 125 height 12
drag, startPoint x: 490, startPoint y: 109, endPoint x: 537, endPoint y: 110, distance: 46.8
click at [537, 110] on input "0404 483 154" at bounding box center [551, 111] width 125 height 12
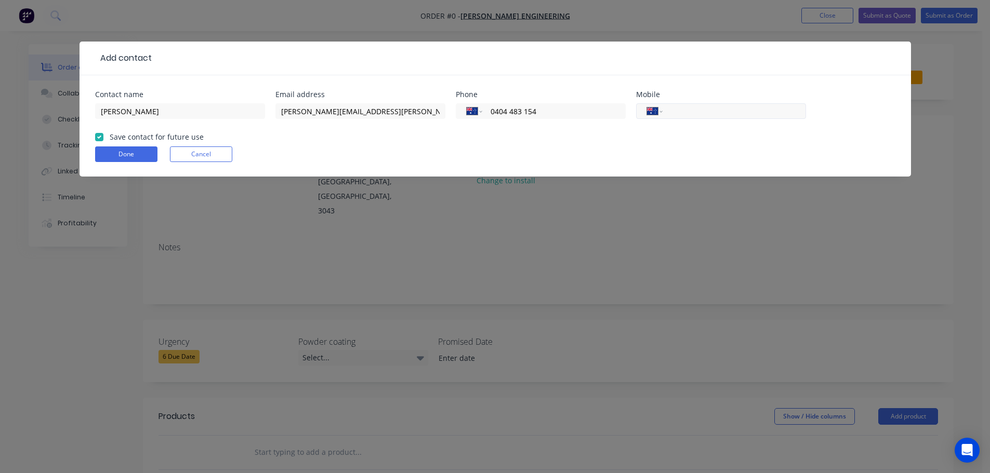
type input "0404 483 154"
click at [683, 115] on input "tel" at bounding box center [732, 111] width 125 height 12
paste input "0404 483 154"
type input "0404 483 154"
click at [589, 140] on form "Contact name Joseph Fichera Email address joseph@fichera.com.au Phone Internati…" at bounding box center [495, 134] width 800 height 86
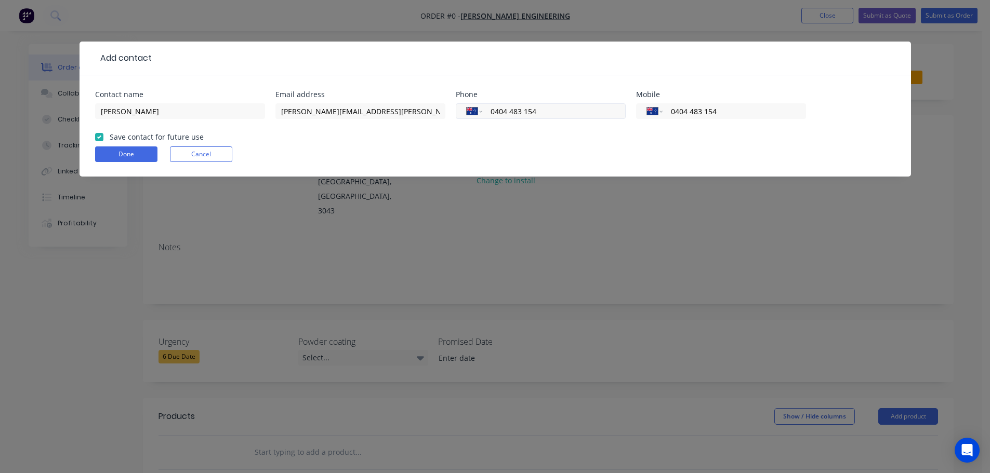
drag, startPoint x: 543, startPoint y: 114, endPoint x: 467, endPoint y: 109, distance: 76.0
click at [467, 109] on div "International Afghanistan Åland Islands Albania Algeria American Samoa Andorra …" at bounding box center [541, 111] width 170 height 16
click at [139, 154] on button "Done" at bounding box center [126, 154] width 62 height 16
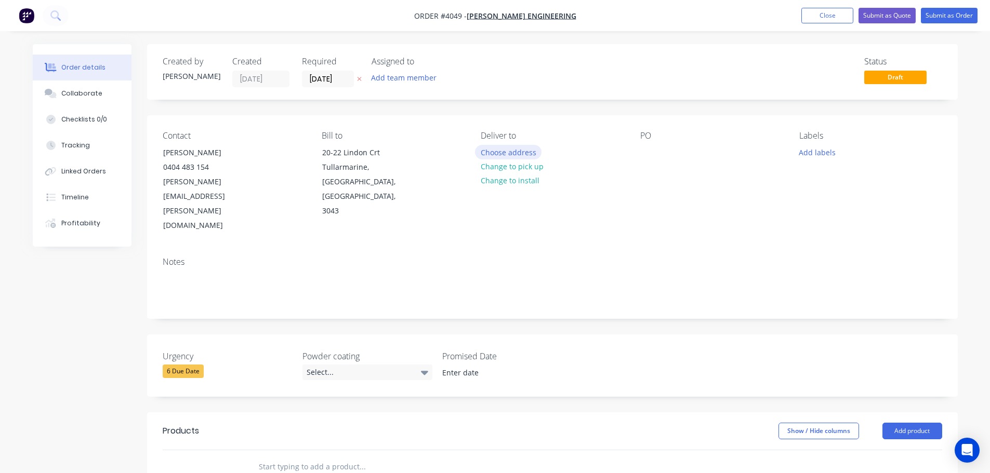
click at [506, 154] on button "Choose address" at bounding box center [508, 152] width 66 height 14
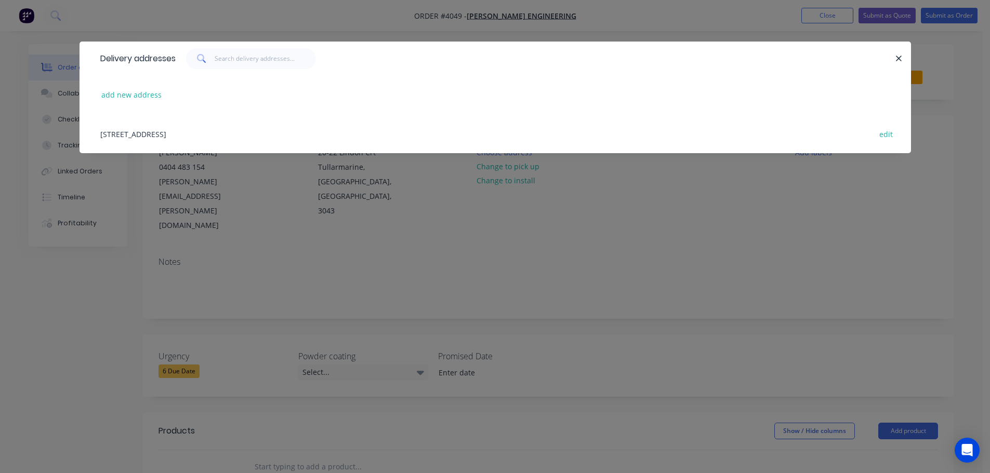
click at [182, 133] on div "20-22 Lindon Crt , Tullarmarine, Victoria, Australia, 3043 edit" at bounding box center [495, 133] width 800 height 39
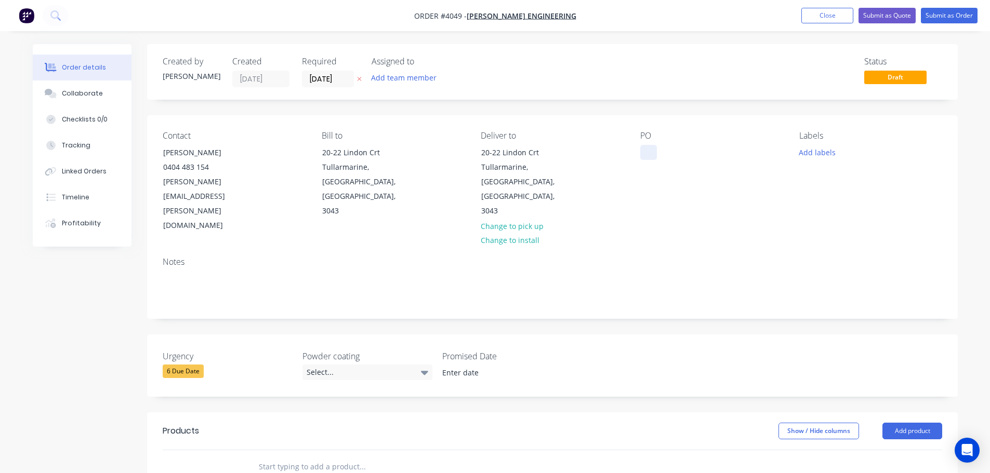
click at [650, 150] on div at bounding box center [648, 152] width 17 height 15
click at [73, 90] on div "Collaborate" at bounding box center [81, 93] width 41 height 9
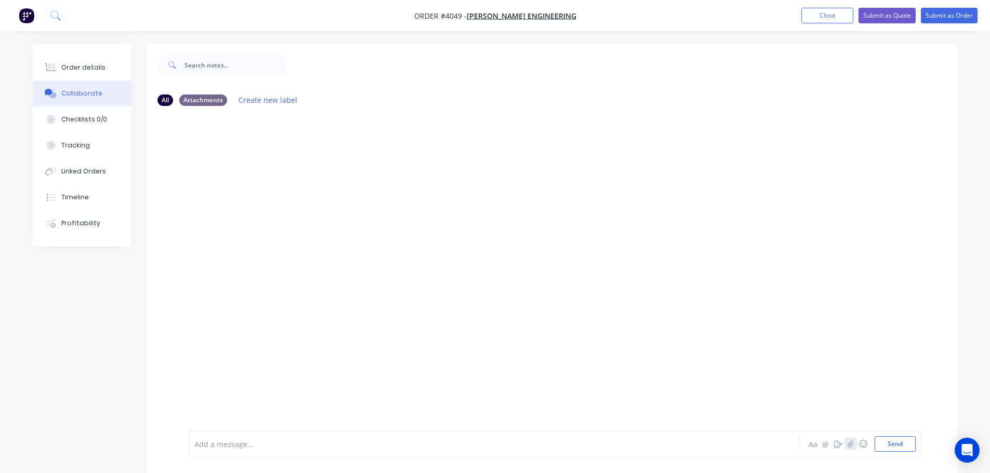
click at [854, 443] on button "button" at bounding box center [850, 444] width 12 height 12
click at [886, 445] on button "Send" at bounding box center [894, 444] width 41 height 16
click at [852, 450] on button "button" at bounding box center [850, 444] width 12 height 12
click at [890, 442] on button "Send" at bounding box center [894, 444] width 41 height 16
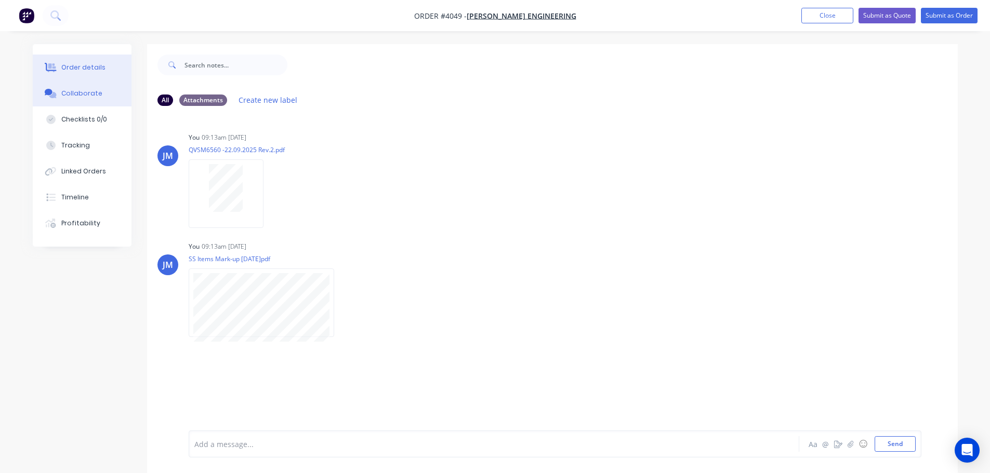
click at [82, 66] on div "Order details" at bounding box center [83, 67] width 44 height 9
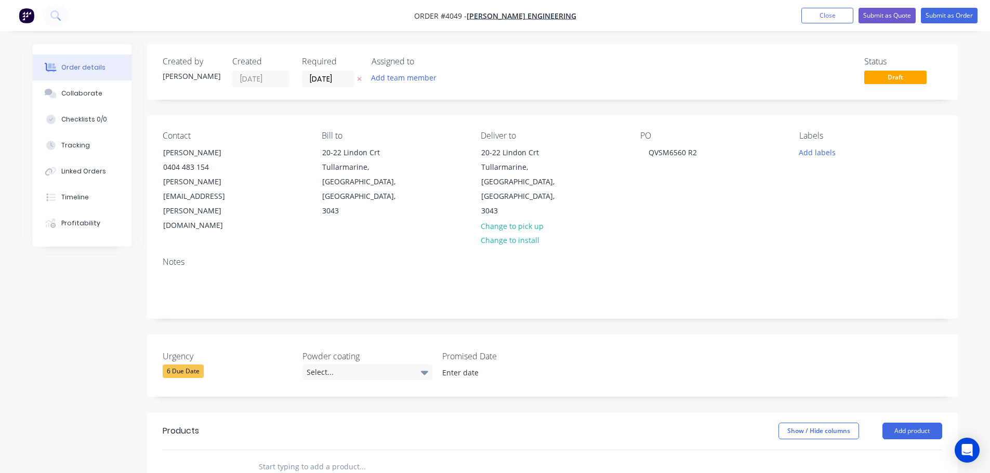
click at [424, 86] on div "Add team member" at bounding box center [423, 79] width 104 height 16
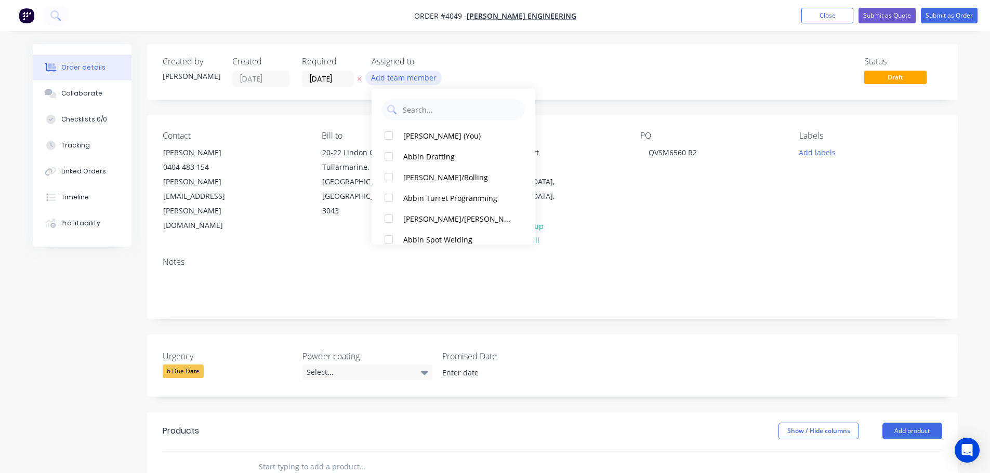
click at [419, 79] on button "Add team member" at bounding box center [403, 78] width 76 height 14
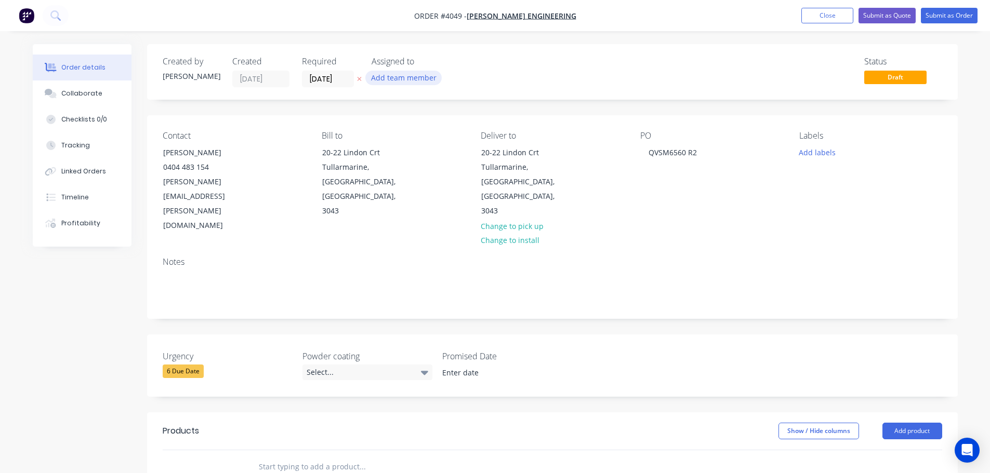
click at [415, 77] on button "Add team member" at bounding box center [403, 78] width 76 height 14
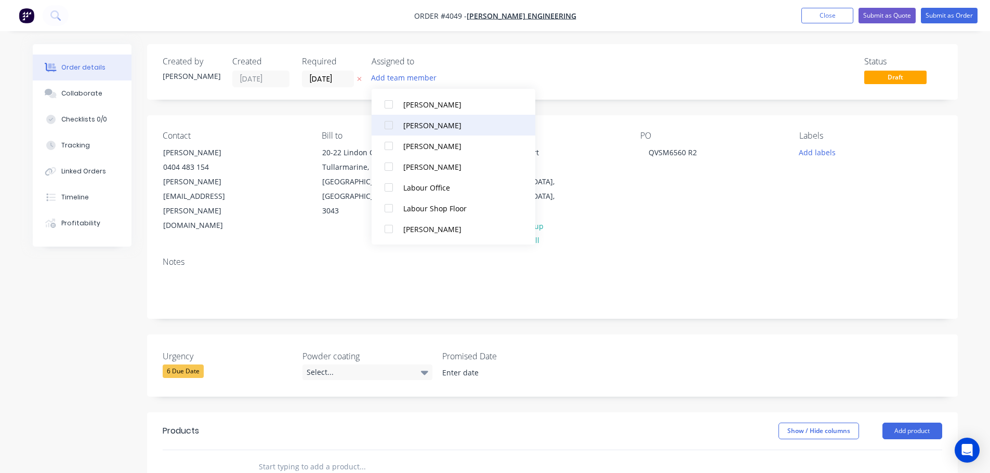
click at [414, 129] on div "Glen Shaw" at bounding box center [458, 125] width 110 height 11
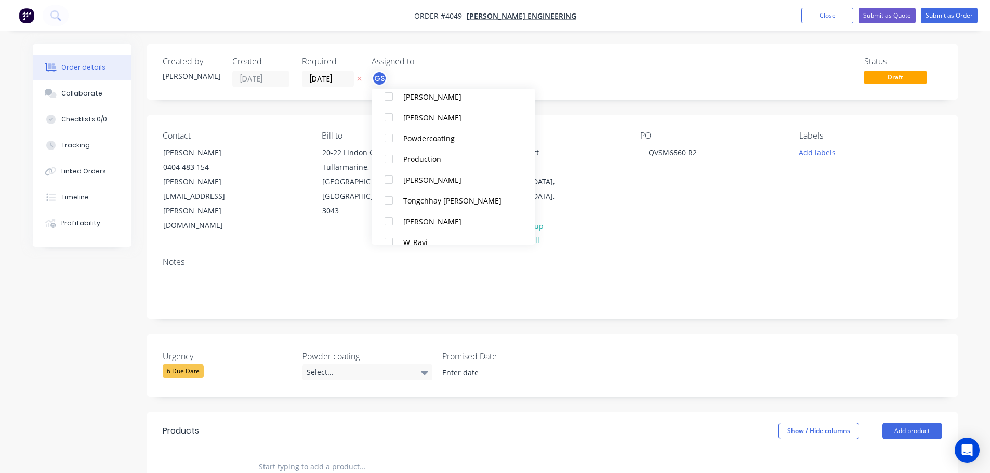
scroll to position [686, 0]
click at [412, 135] on div "Production" at bounding box center [458, 135] width 110 height 11
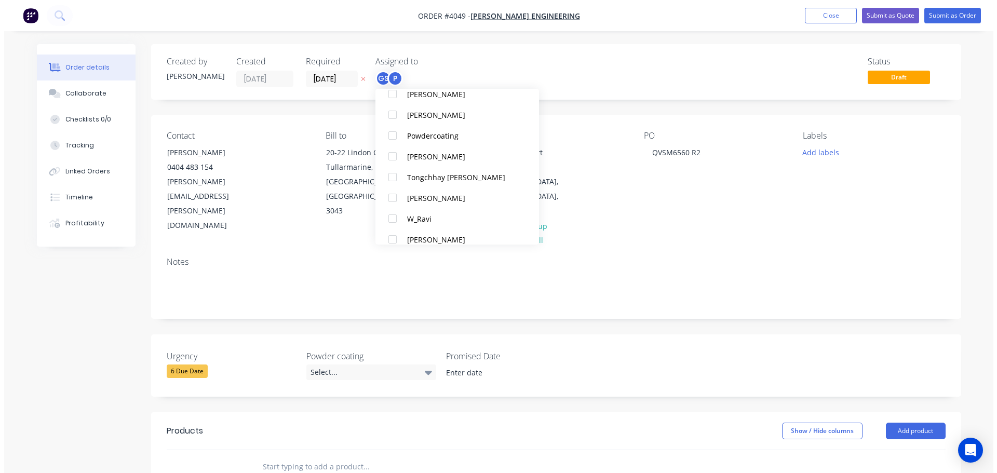
scroll to position [21, 0]
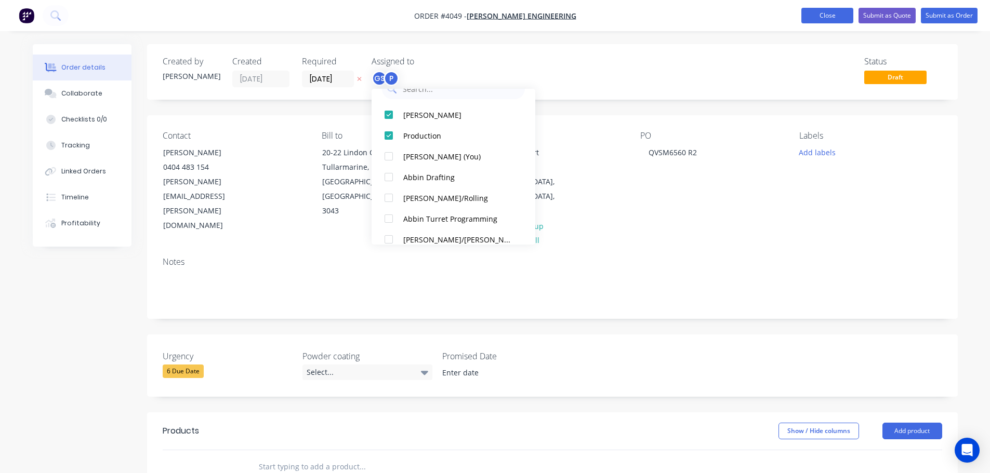
click at [827, 12] on button "Close" at bounding box center [827, 16] width 52 height 16
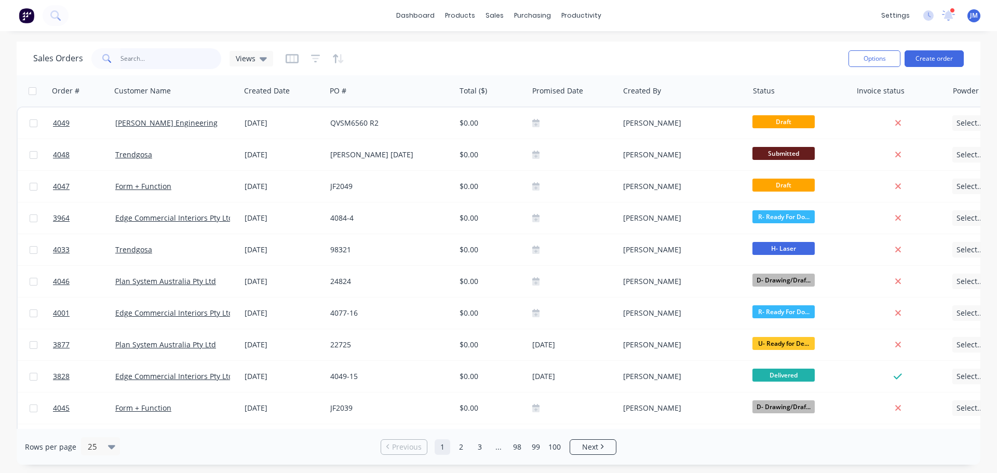
drag, startPoint x: 0, startPoint y: 0, endPoint x: 141, endPoint y: 62, distance: 154.4
click at [141, 62] on input "text" at bounding box center [171, 58] width 101 height 21
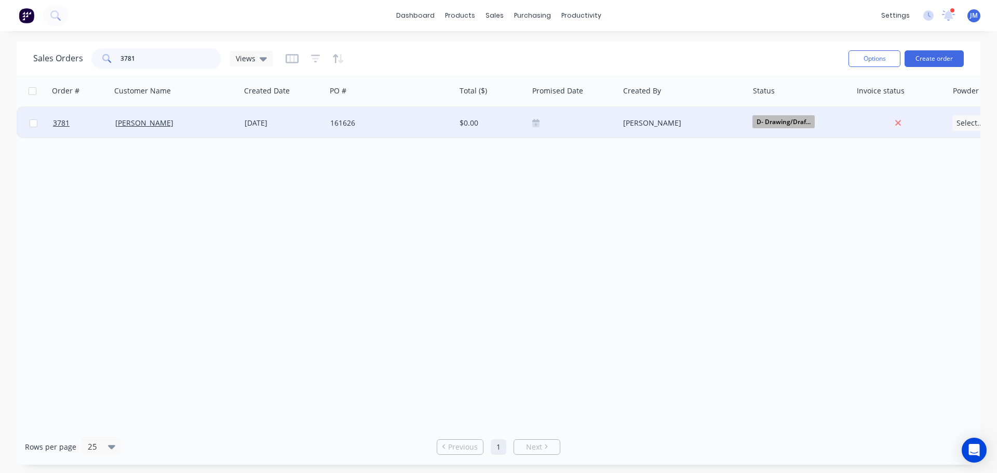
type input "3781"
click at [357, 121] on div "161626" at bounding box center [387, 123] width 115 height 10
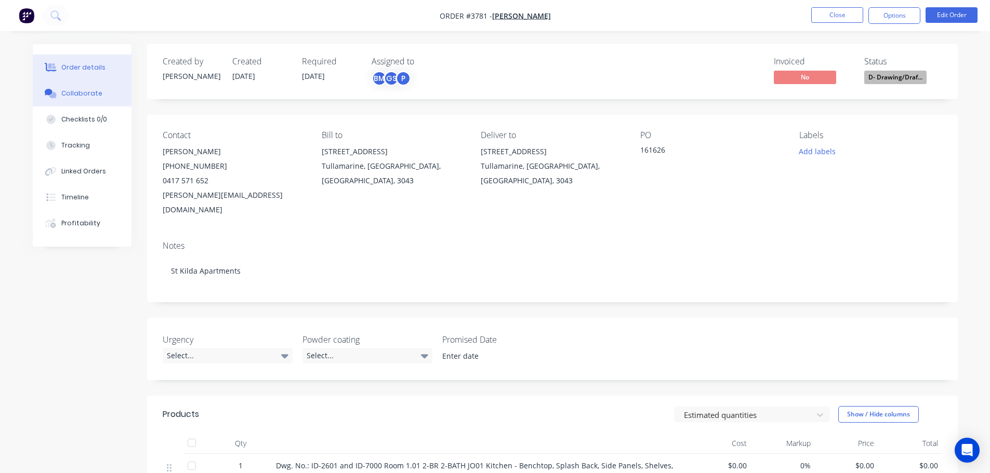
click at [77, 94] on div "Collaborate" at bounding box center [81, 93] width 41 height 9
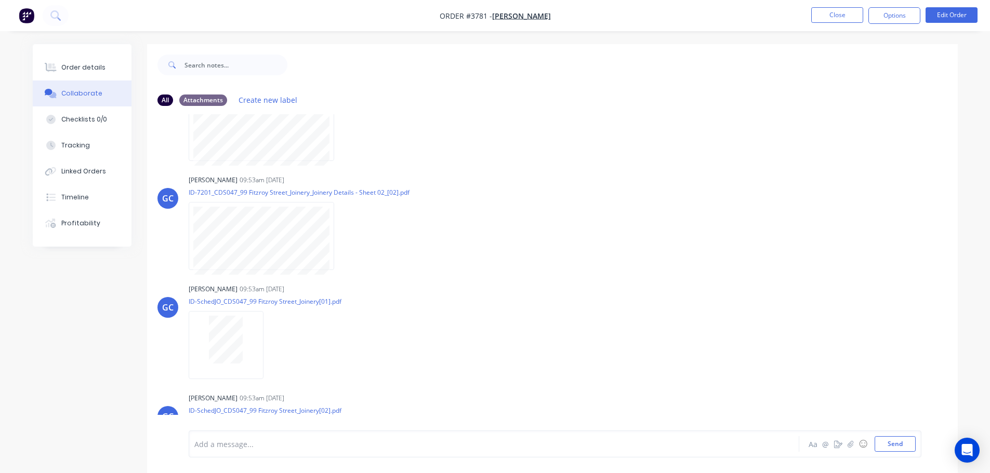
scroll to position [987, 0]
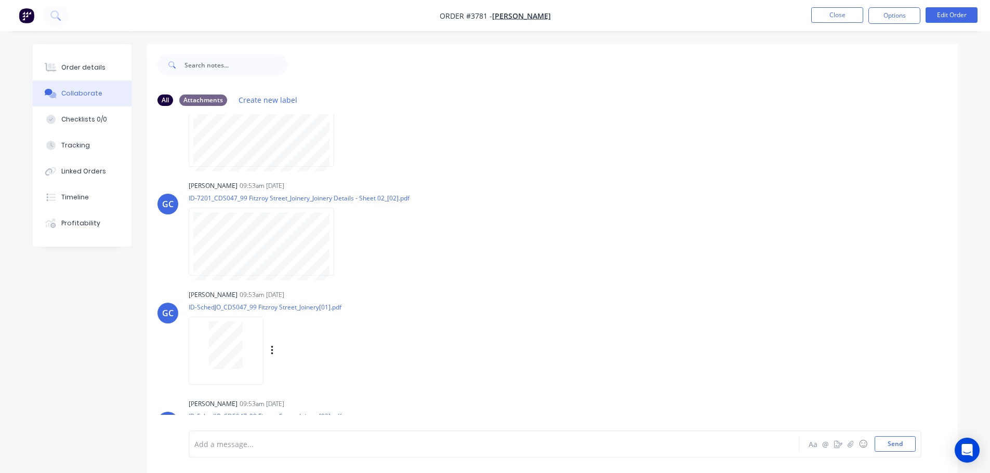
click at [252, 348] on div at bounding box center [225, 346] width 65 height 48
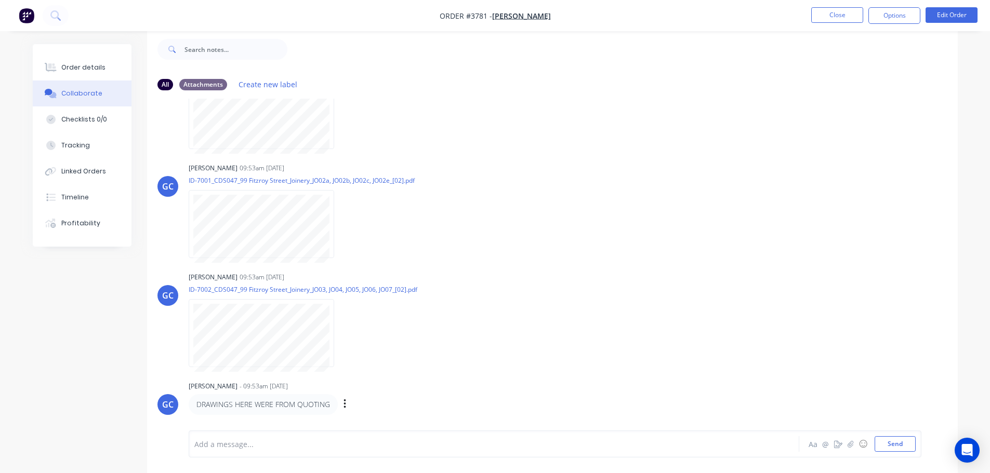
click at [275, 408] on p "DRAWINGS HERE WERE FROM QUOTING" at bounding box center [262, 404] width 133 height 10
